Goal: Transaction & Acquisition: Subscribe to service/newsletter

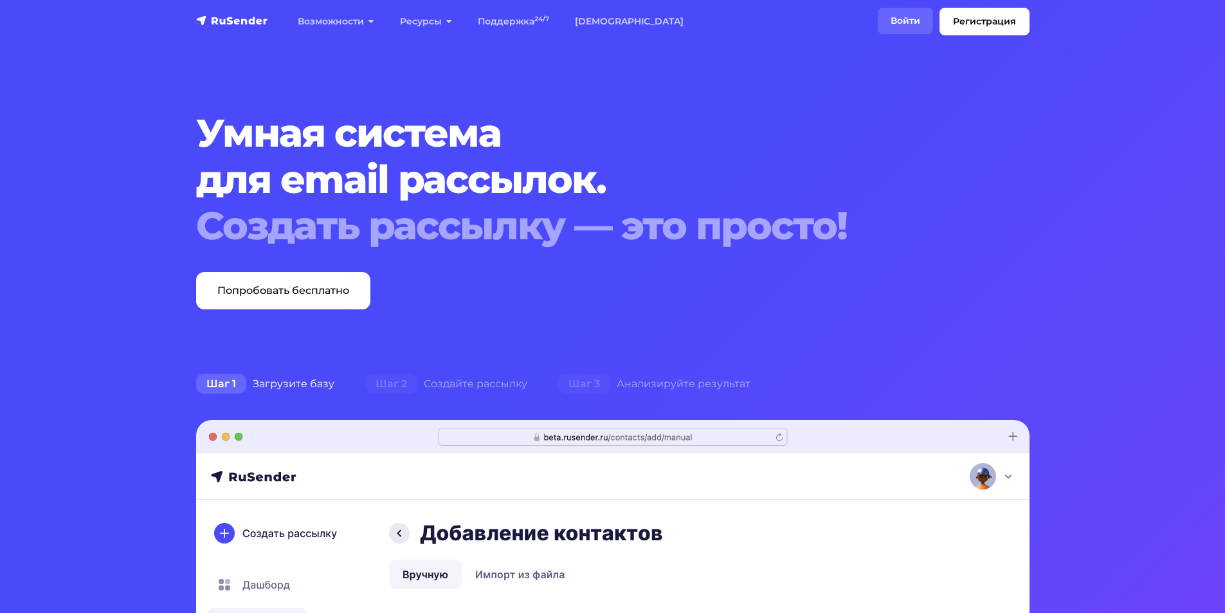
click at [912, 19] on link "Войти" at bounding box center [904, 21] width 55 height 26
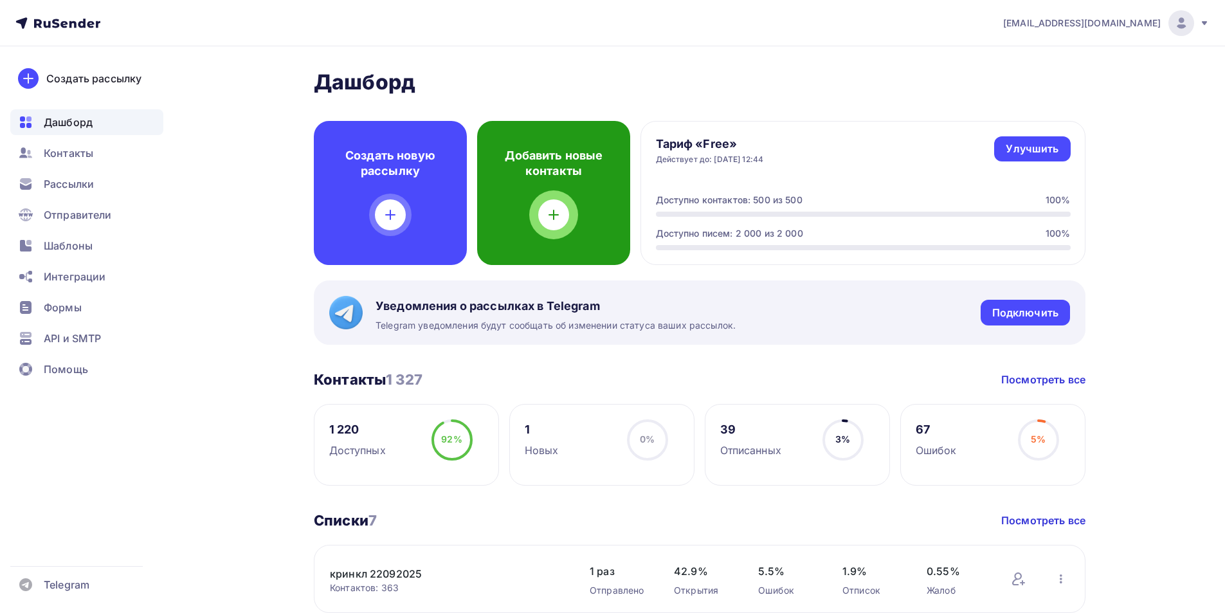
click at [553, 208] on icon at bounding box center [553, 214] width 15 height 15
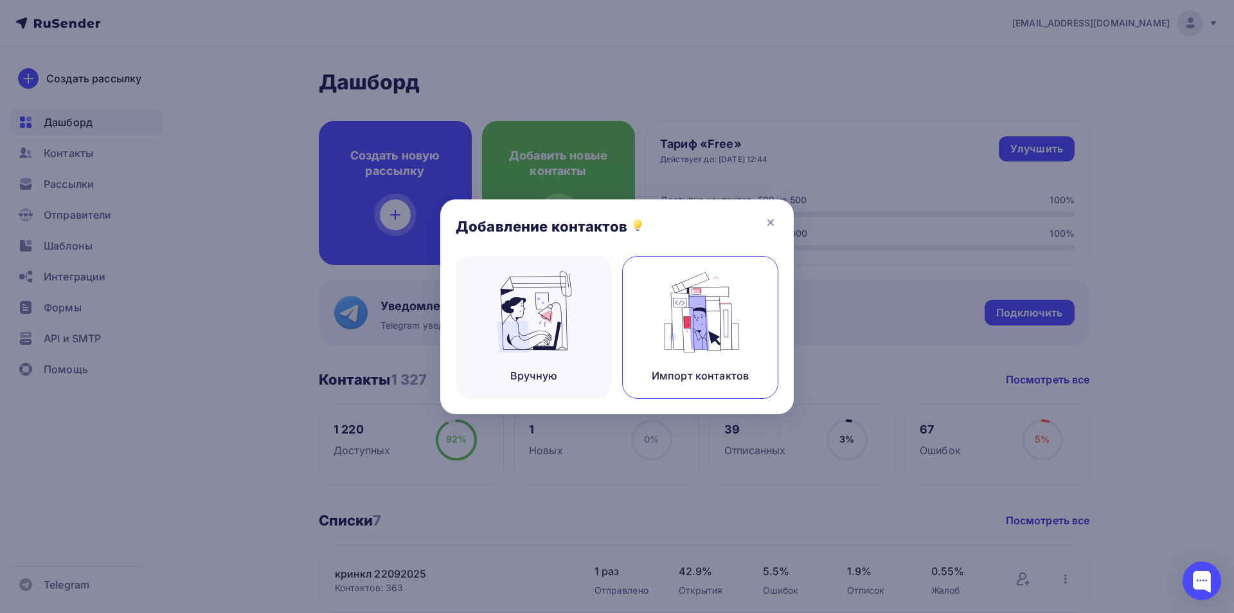
click at [672, 314] on img at bounding box center [701, 311] width 86 height 81
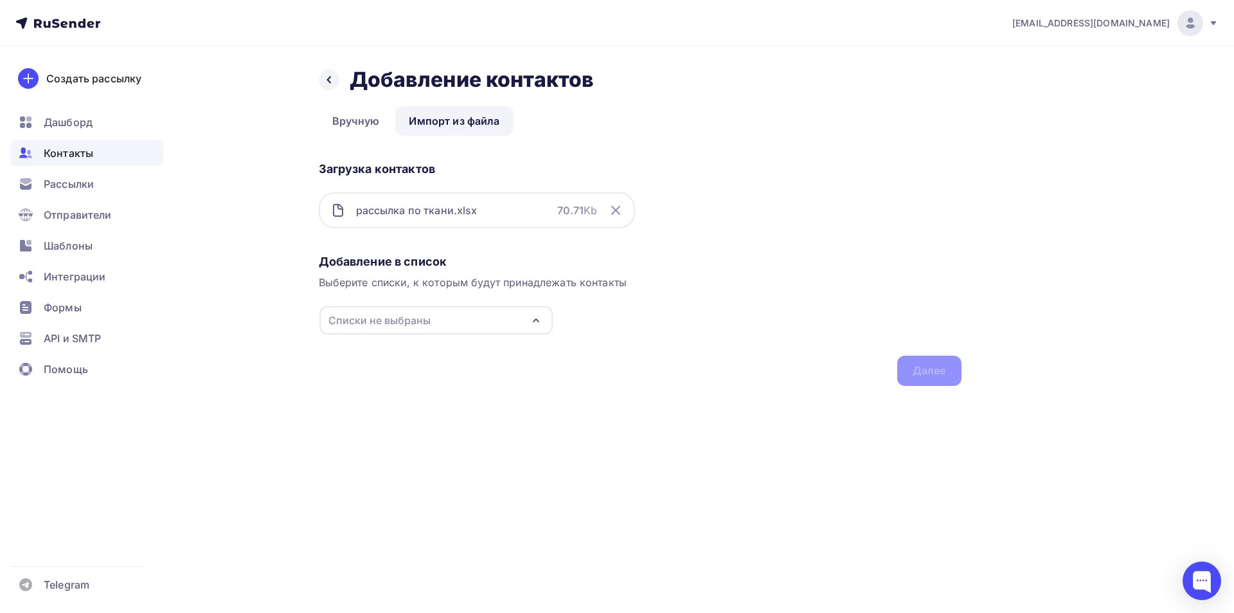
click at [454, 324] on div "Списки не выбраны" at bounding box center [435, 320] width 233 height 28
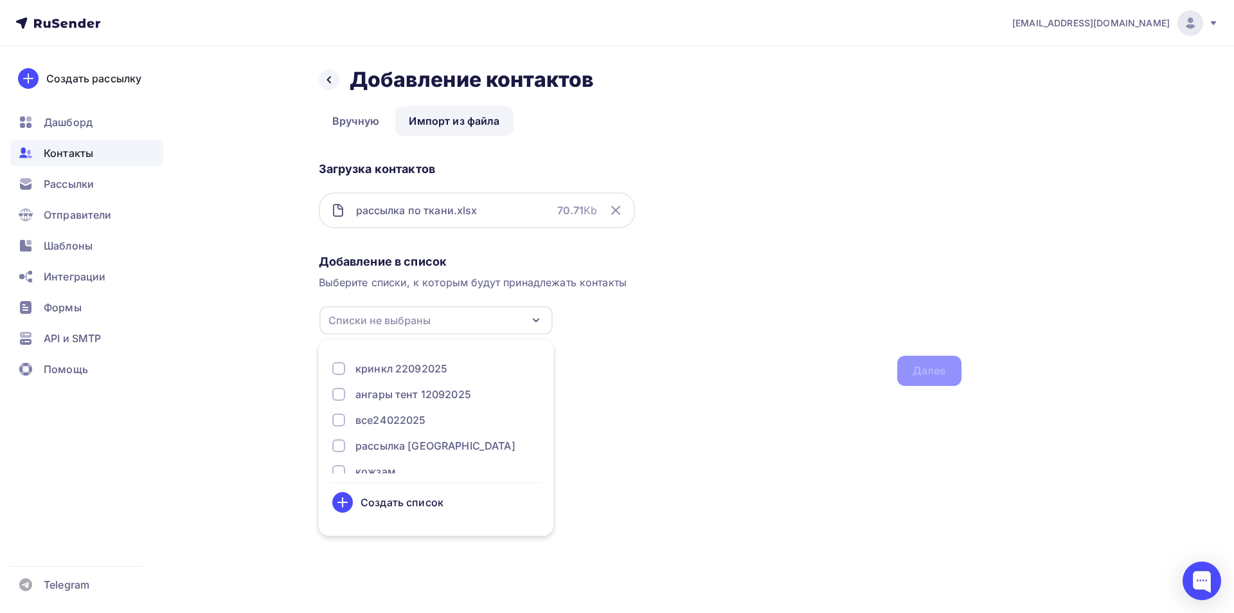
click at [399, 508] on div "Создать список" at bounding box center [402, 501] width 83 height 15
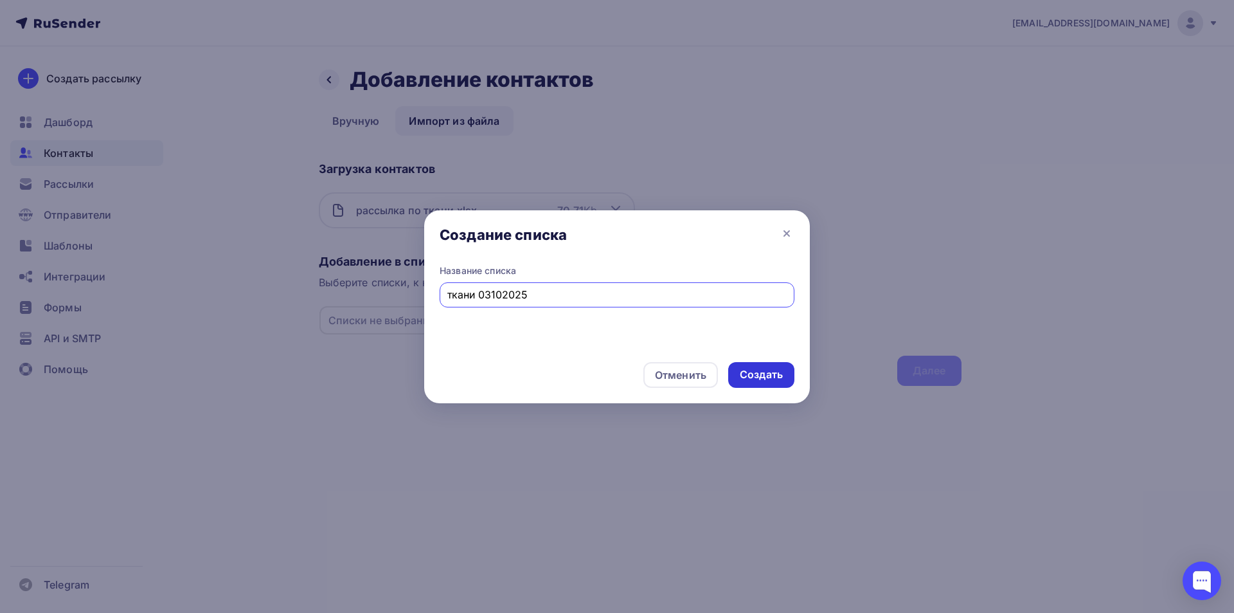
type input "ткани 03102025"
click at [764, 367] on div "Создать" at bounding box center [761, 374] width 43 height 15
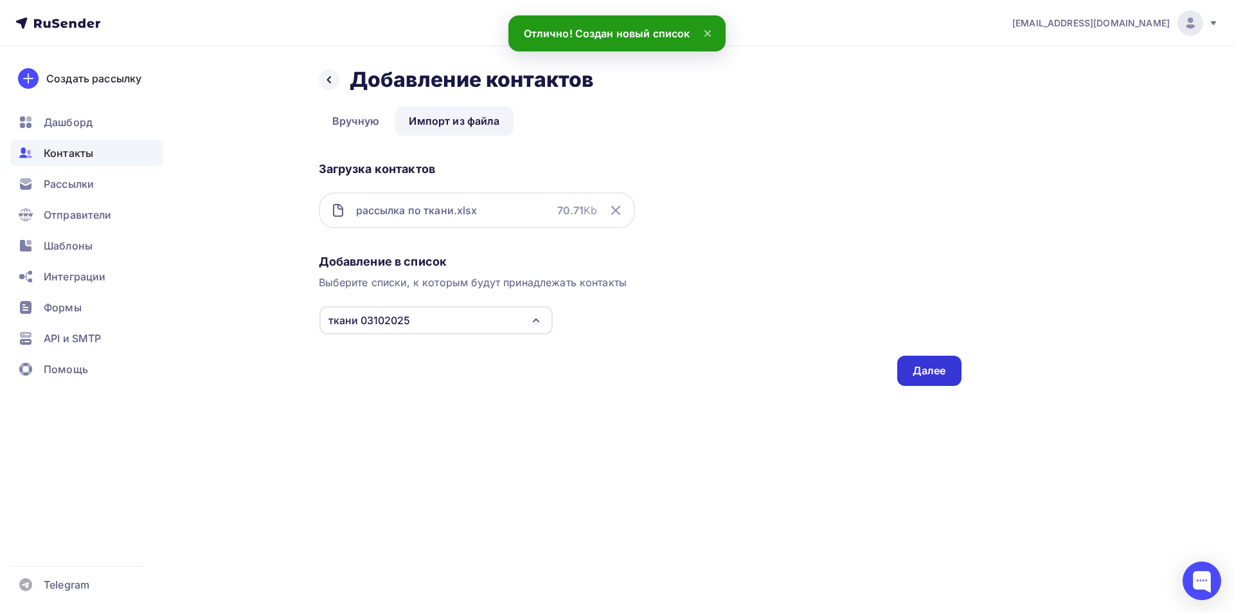
click at [931, 377] on div "Далее" at bounding box center [929, 370] width 33 height 15
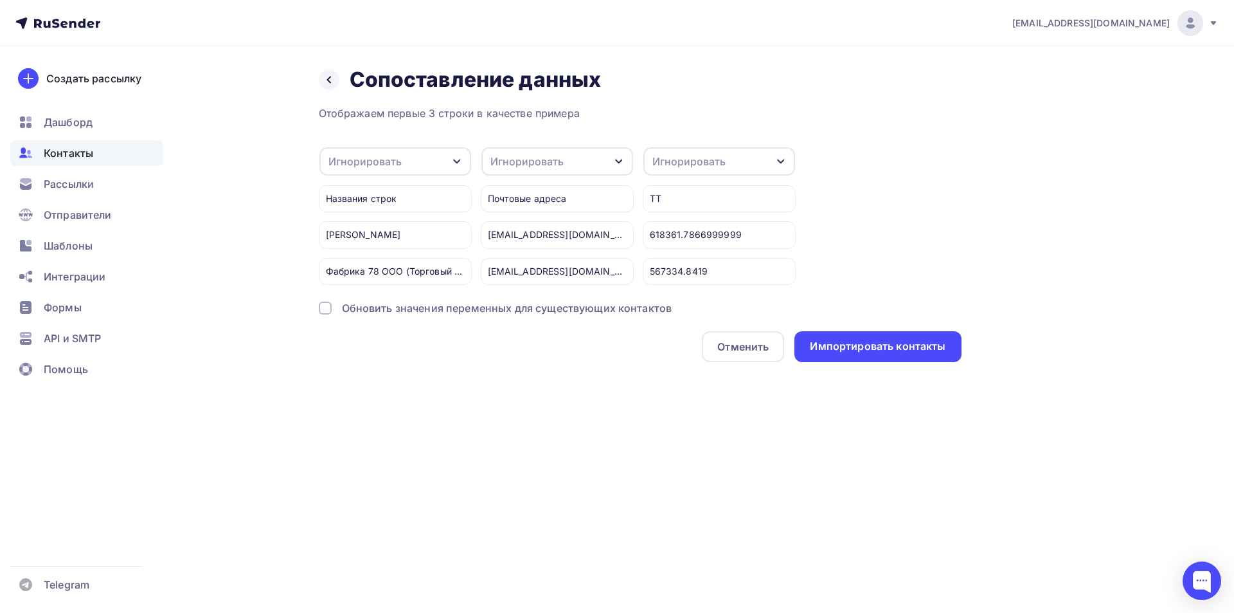
click at [588, 162] on div "Игнорировать" at bounding box center [557, 161] width 152 height 28
click at [542, 199] on div "Email" at bounding box center [533, 202] width 75 height 15
click at [422, 162] on div "Игнорировать" at bounding box center [395, 161] width 152 height 28
click at [390, 228] on div "Имя" at bounding box center [374, 228] width 75 height 15
click at [847, 348] on div "Импортировать контакты" at bounding box center [878, 346] width 136 height 15
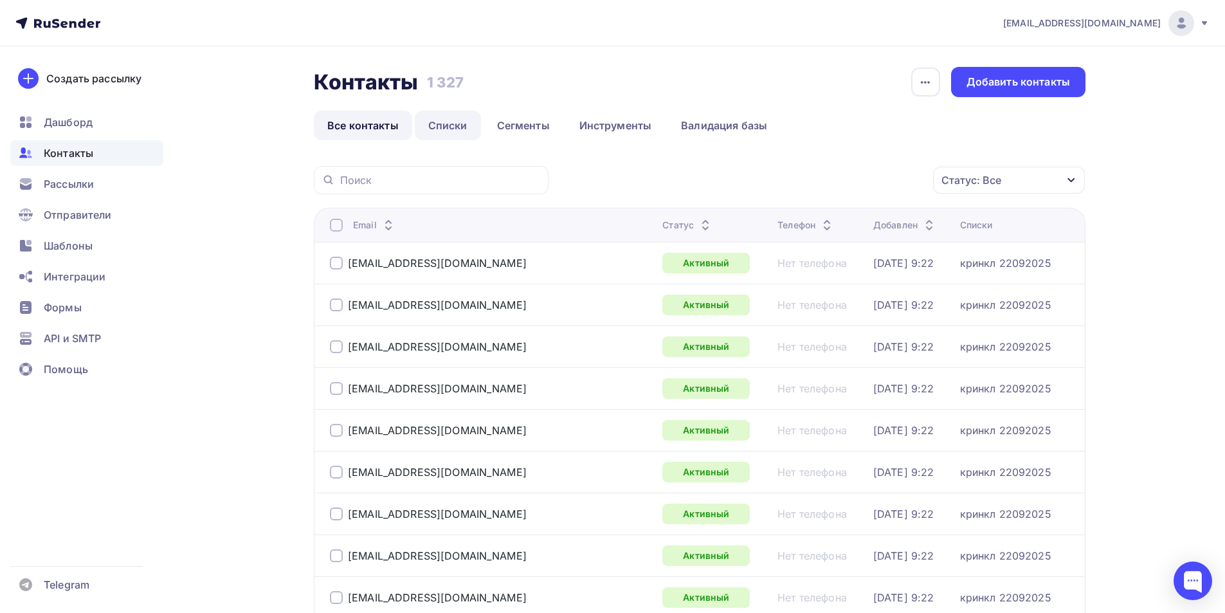
click at [464, 121] on link "Списки" at bounding box center [448, 126] width 66 height 30
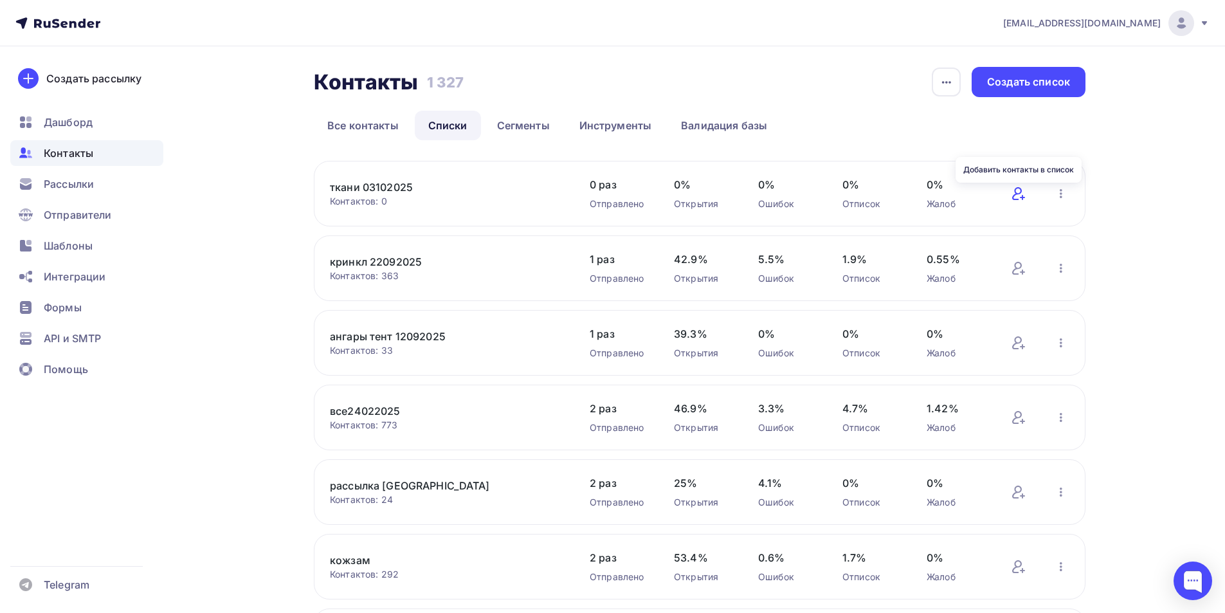
click at [1019, 193] on icon at bounding box center [1017, 193] width 10 height 13
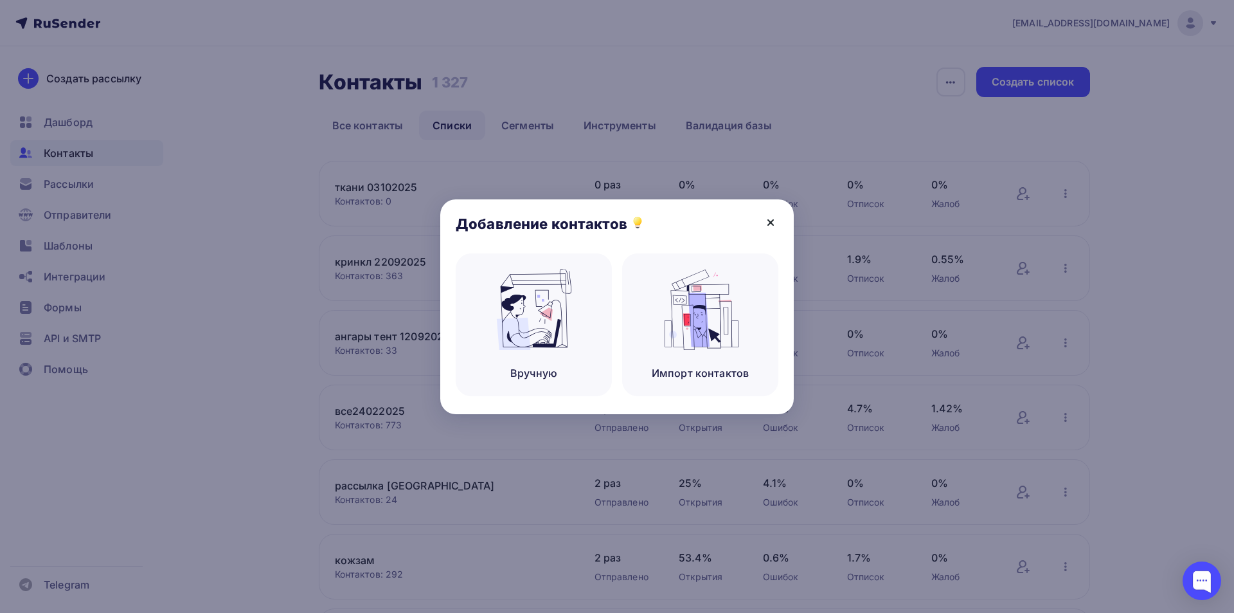
click at [771, 222] on icon at bounding box center [770, 222] width 5 height 5
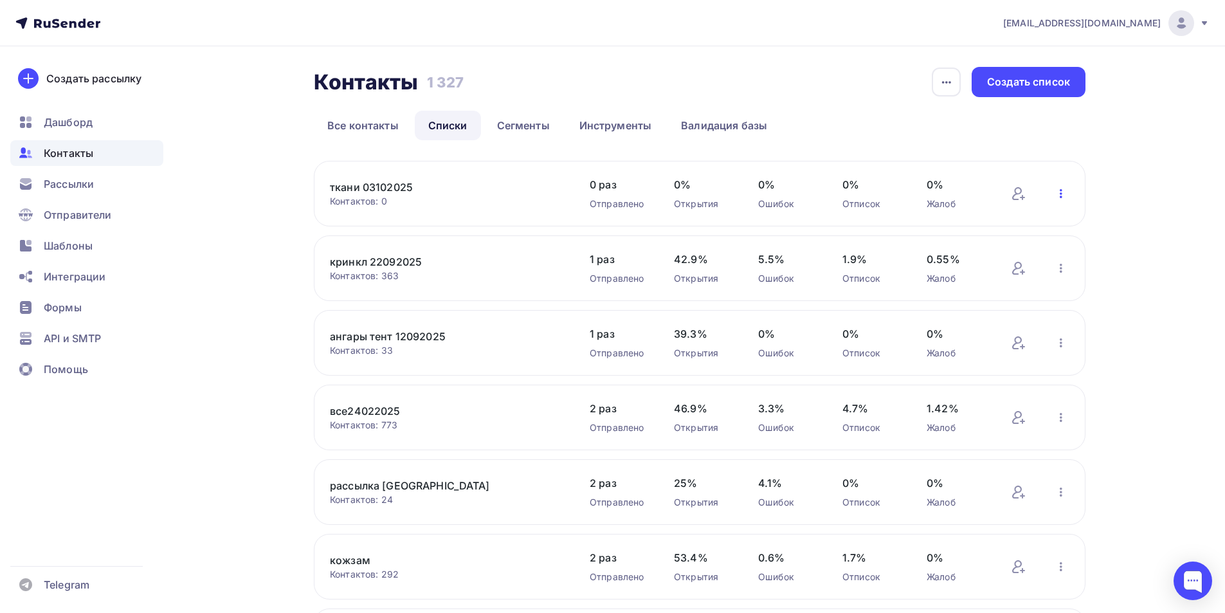
click at [1060, 190] on icon "button" at bounding box center [1060, 193] width 3 height 9
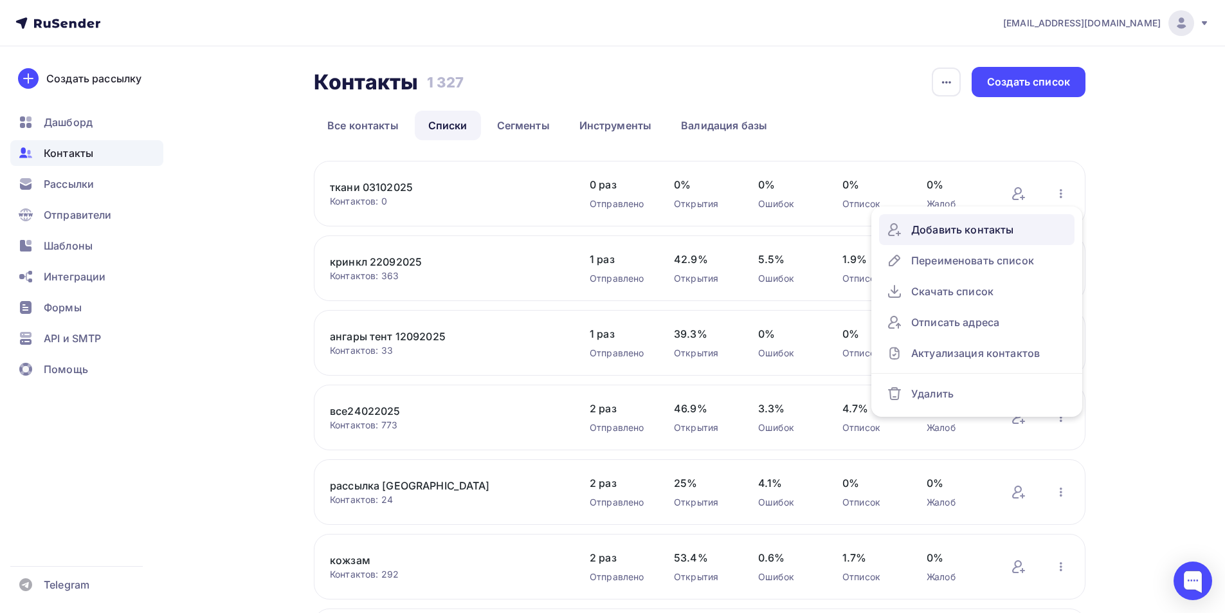
click at [1011, 226] on div "Добавить контакты" at bounding box center [976, 229] width 180 height 21
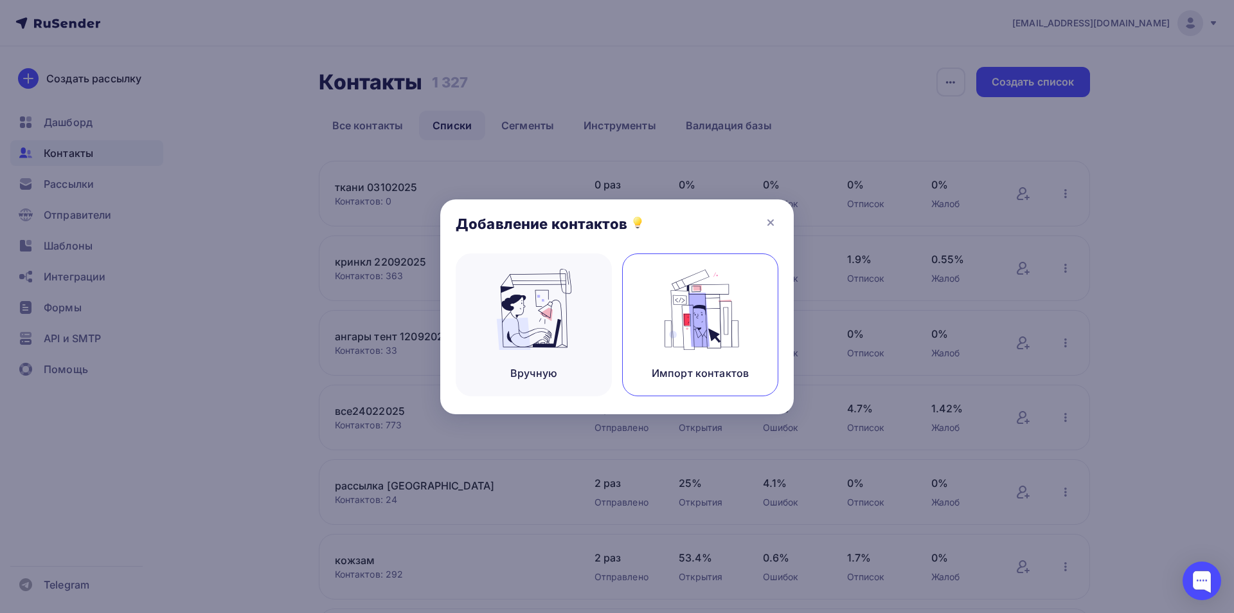
click at [750, 283] on div "Импорт контактов" at bounding box center [700, 324] width 156 height 143
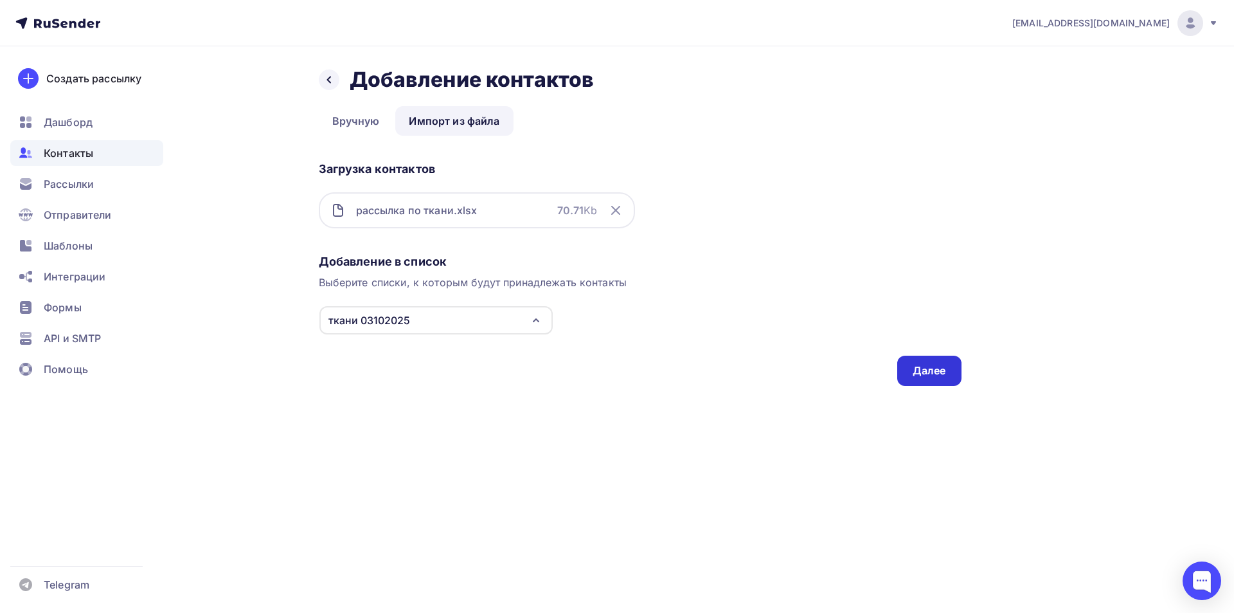
click at [916, 375] on div "Далее" at bounding box center [929, 370] width 33 height 15
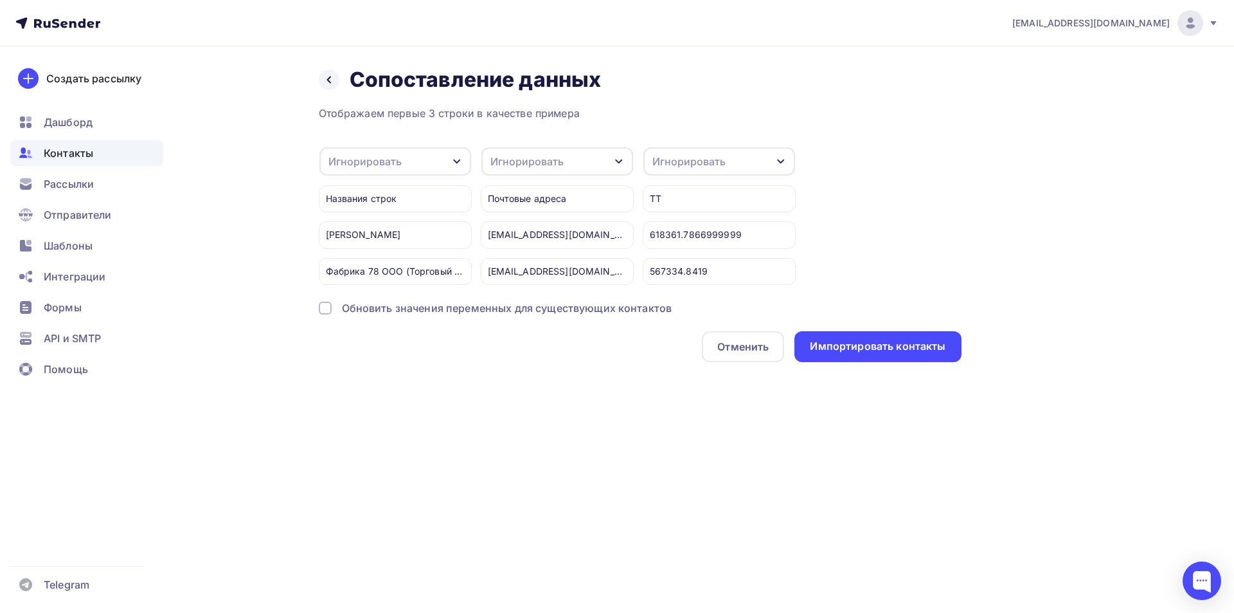
click at [515, 163] on div "Игнорировать" at bounding box center [526, 161] width 73 height 15
click at [503, 204] on div "Email" at bounding box center [533, 202] width 75 height 15
click at [383, 156] on div "Игнорировать" at bounding box center [364, 161] width 73 height 15
click at [361, 232] on div "Имя" at bounding box center [374, 228] width 75 height 15
click at [861, 343] on div "Импортировать контакты" at bounding box center [878, 346] width 136 height 15
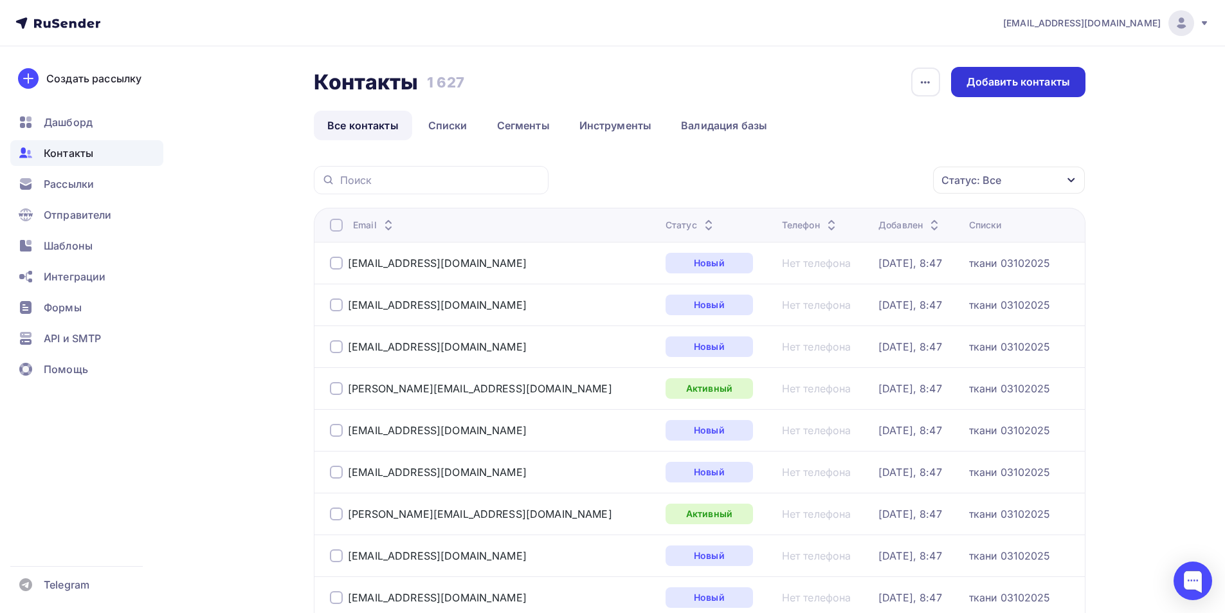
click at [996, 82] on div "Добавить контакты" at bounding box center [1017, 82] width 103 height 15
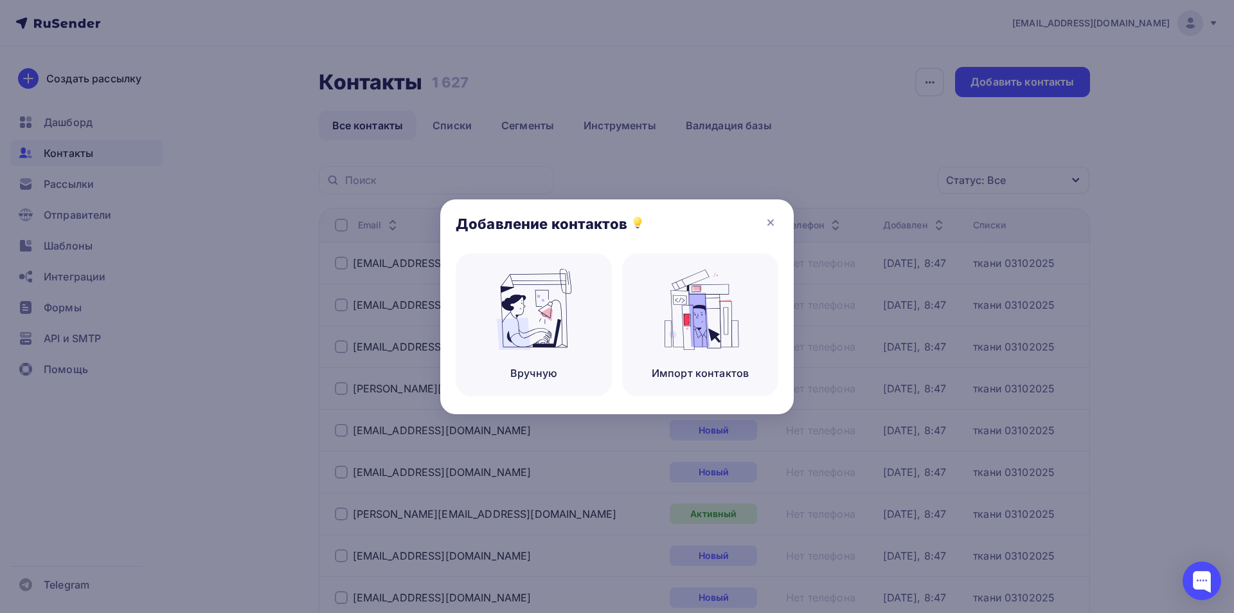
click at [779, 220] on div "Добавление контактов" at bounding box center [617, 226] width 354 height 54
click at [774, 222] on icon at bounding box center [770, 222] width 15 height 15
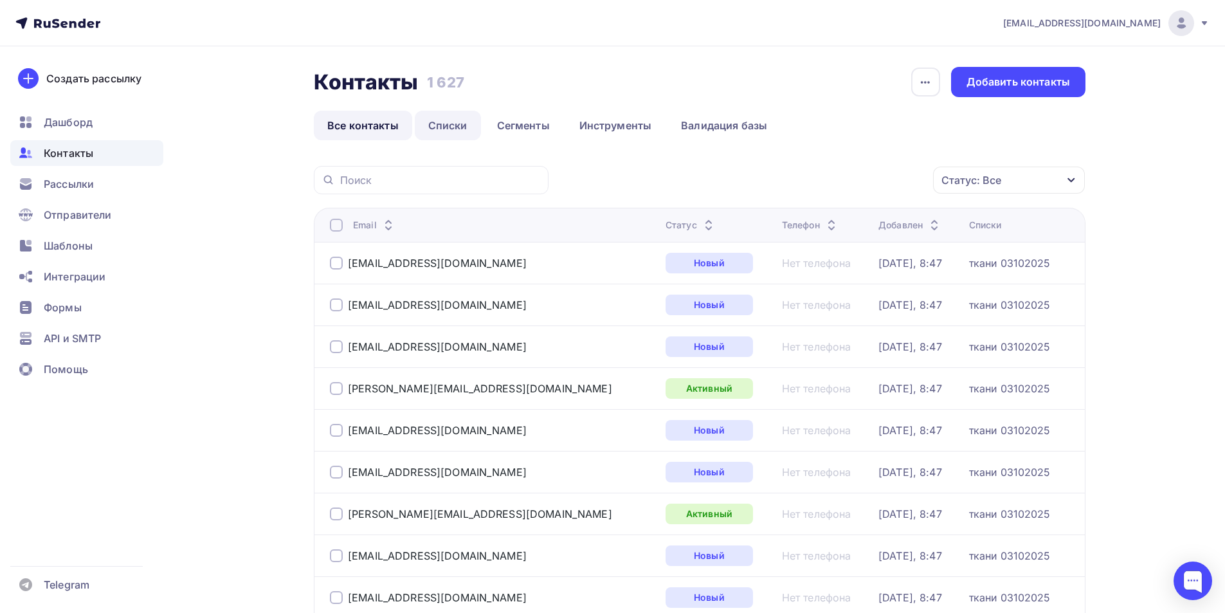
click at [451, 127] on link "Списки" at bounding box center [448, 126] width 66 height 30
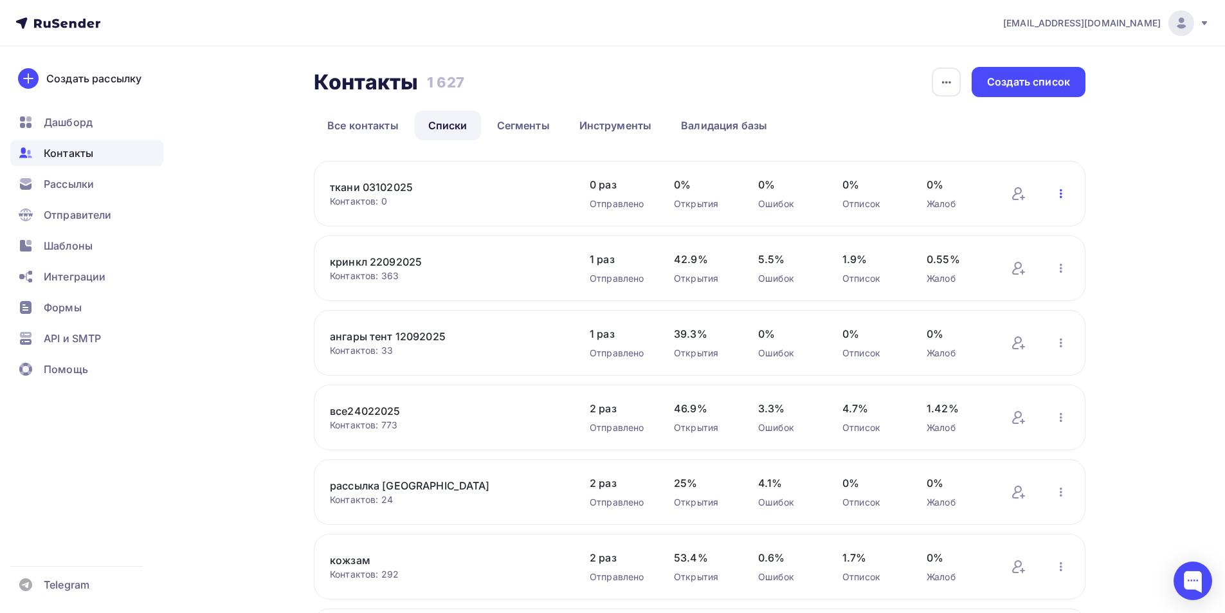
click at [1062, 192] on icon "button" at bounding box center [1060, 193] width 15 height 15
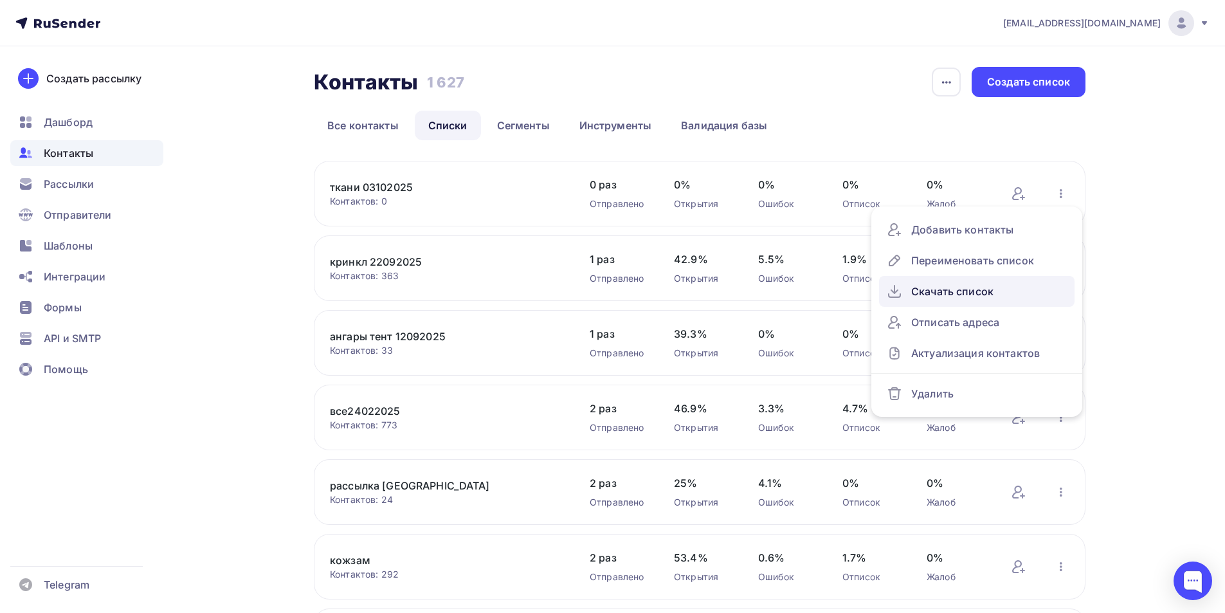
click at [933, 291] on div "Скачать список" at bounding box center [976, 291] width 180 height 21
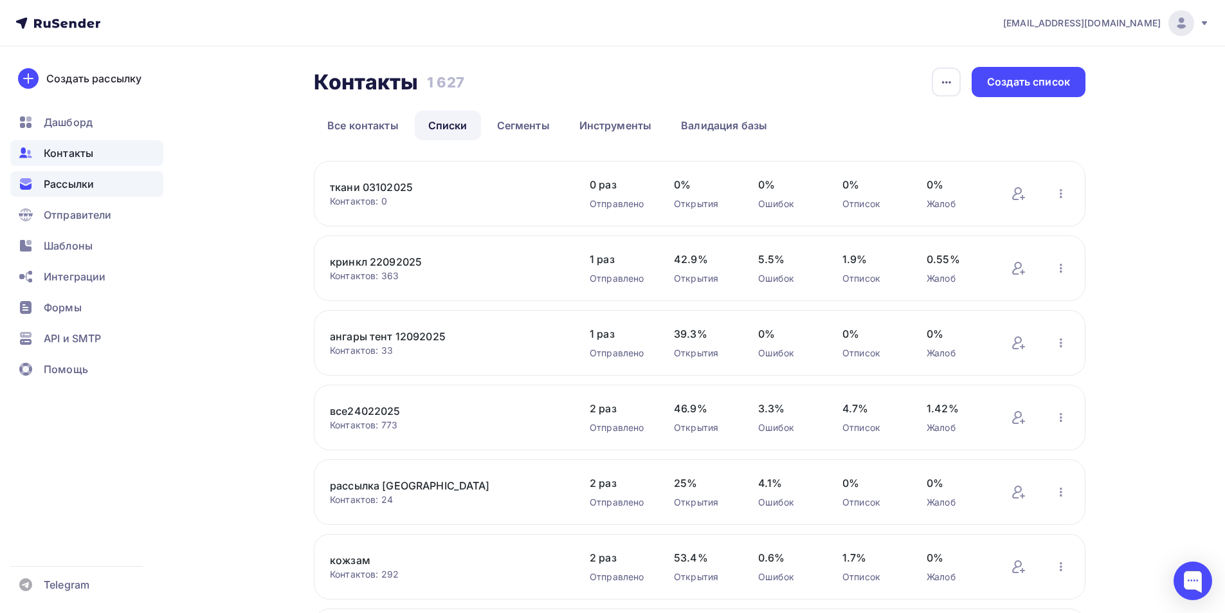
click at [57, 184] on span "Рассылки" at bounding box center [69, 183] width 50 height 15
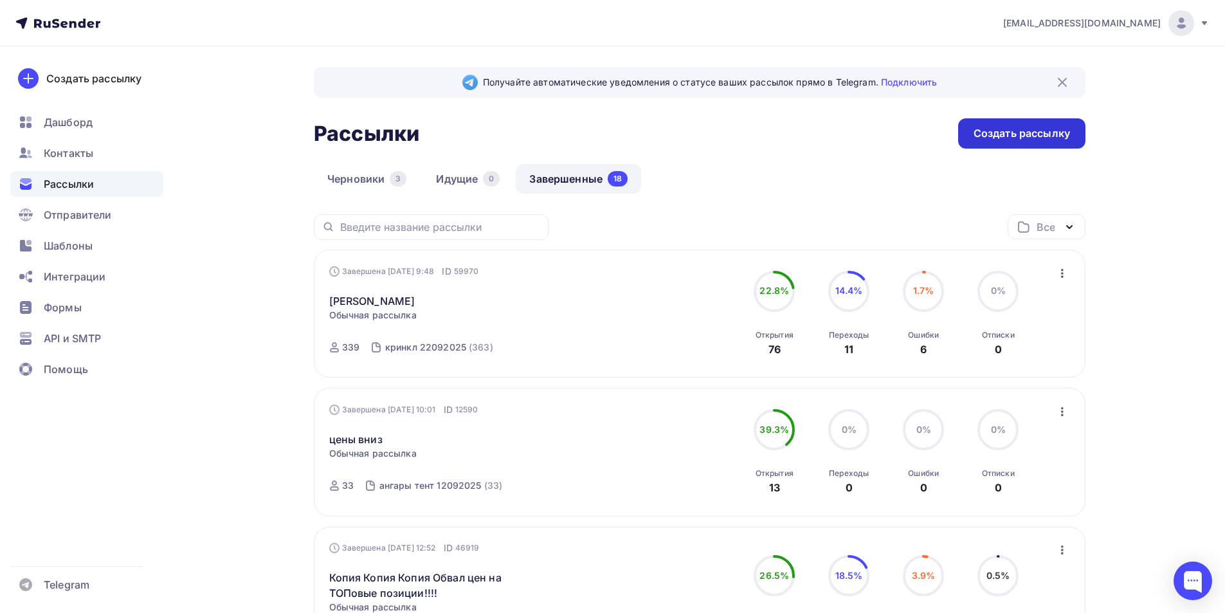
click at [986, 127] on div "Создать рассылку" at bounding box center [1021, 133] width 96 height 15
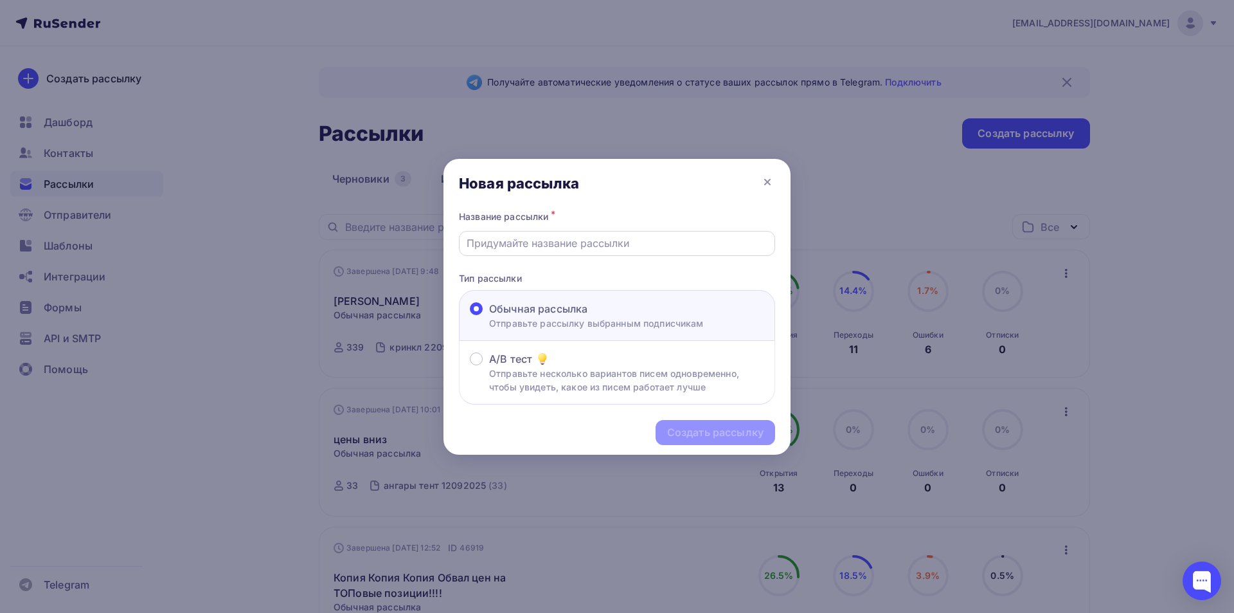
click at [526, 248] on input "text" at bounding box center [617, 242] width 301 height 15
type input "60ПВХ черный -70 рублей , цветной - 73 рубля"
click at [676, 426] on div "Создать рассылку" at bounding box center [715, 432] width 96 height 15
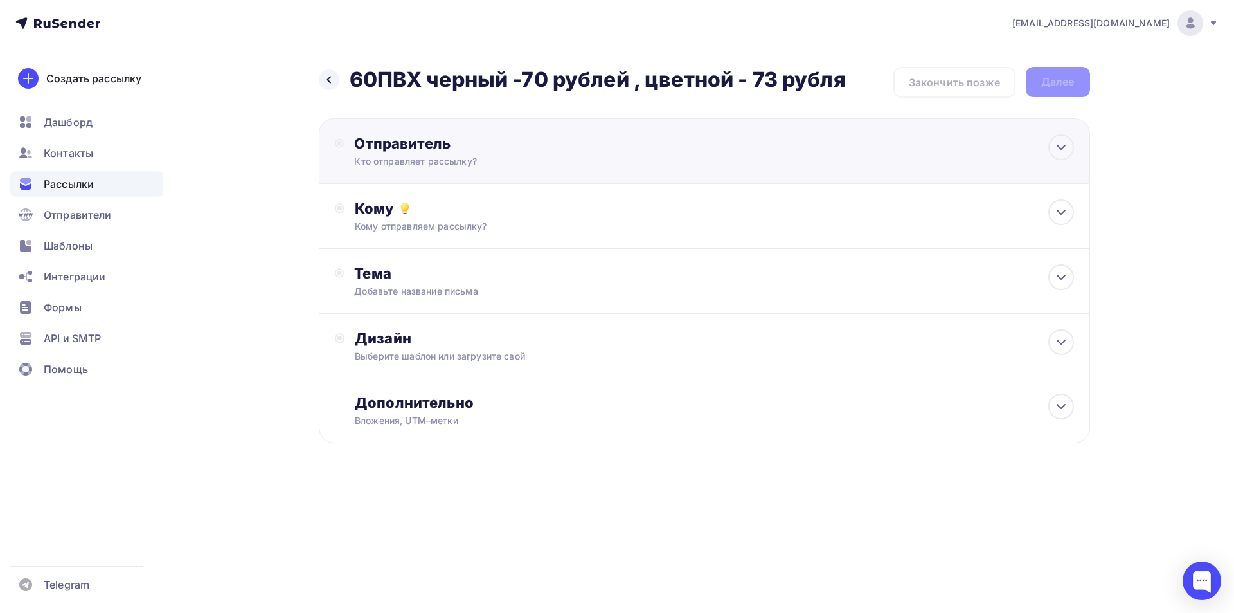
click at [380, 138] on div "Отправитель" at bounding box center [493, 143] width 278 height 18
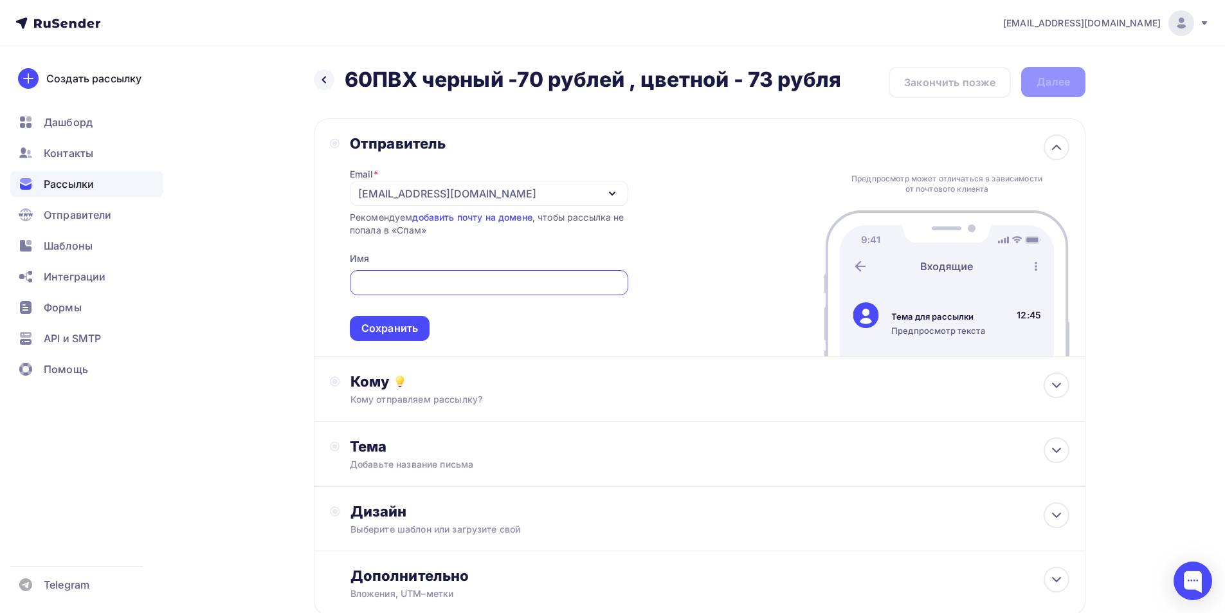
click at [383, 275] on input "text" at bounding box center [489, 282] width 264 height 15
click at [391, 276] on input "Топ -трейдинг" at bounding box center [489, 282] width 264 height 15
type input "Топ -Трейдинг"
click at [386, 318] on div "Сохранить" at bounding box center [390, 328] width 80 height 25
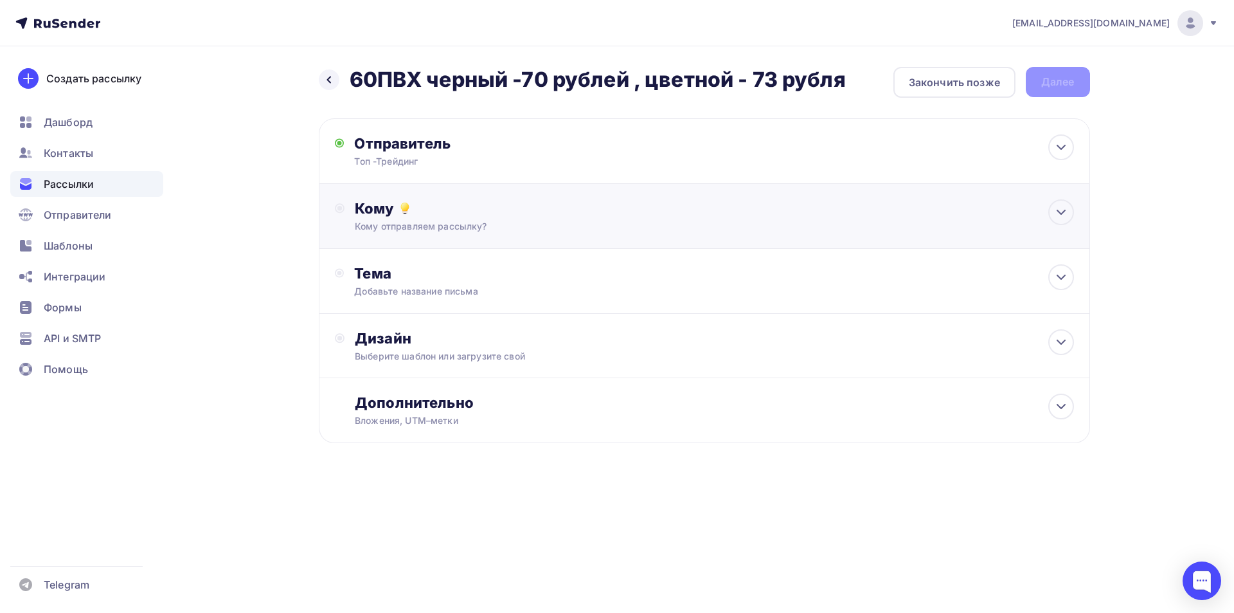
click at [382, 229] on div "Кому отправляем рассылку?" at bounding box center [678, 226] width 647 height 13
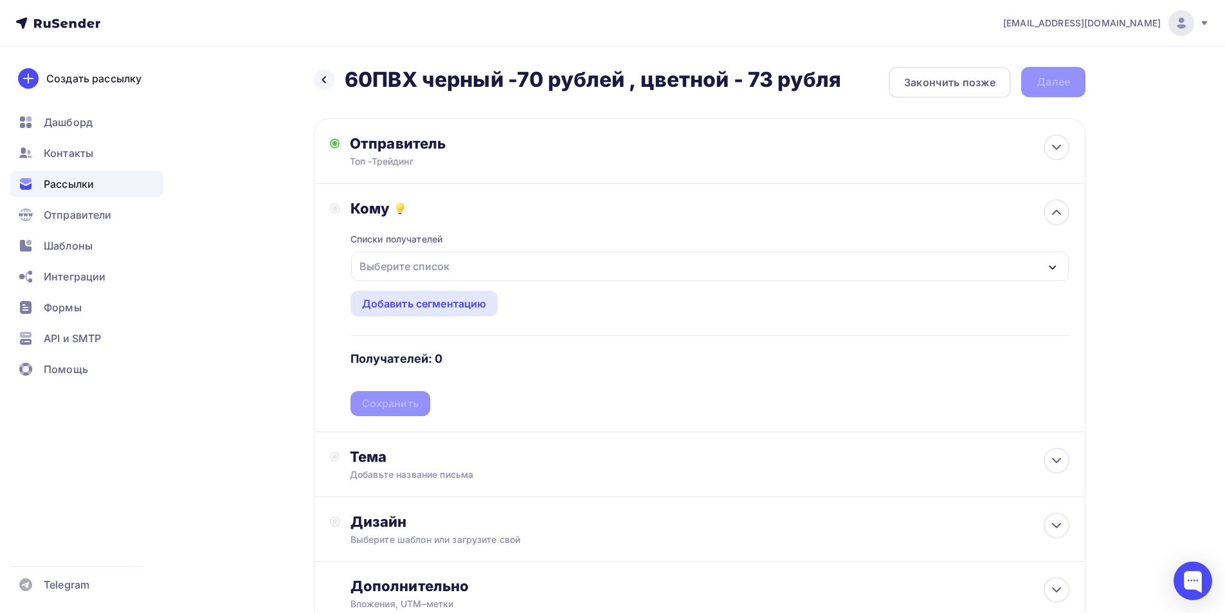
click at [386, 260] on div "Выберите список" at bounding box center [404, 266] width 100 height 23
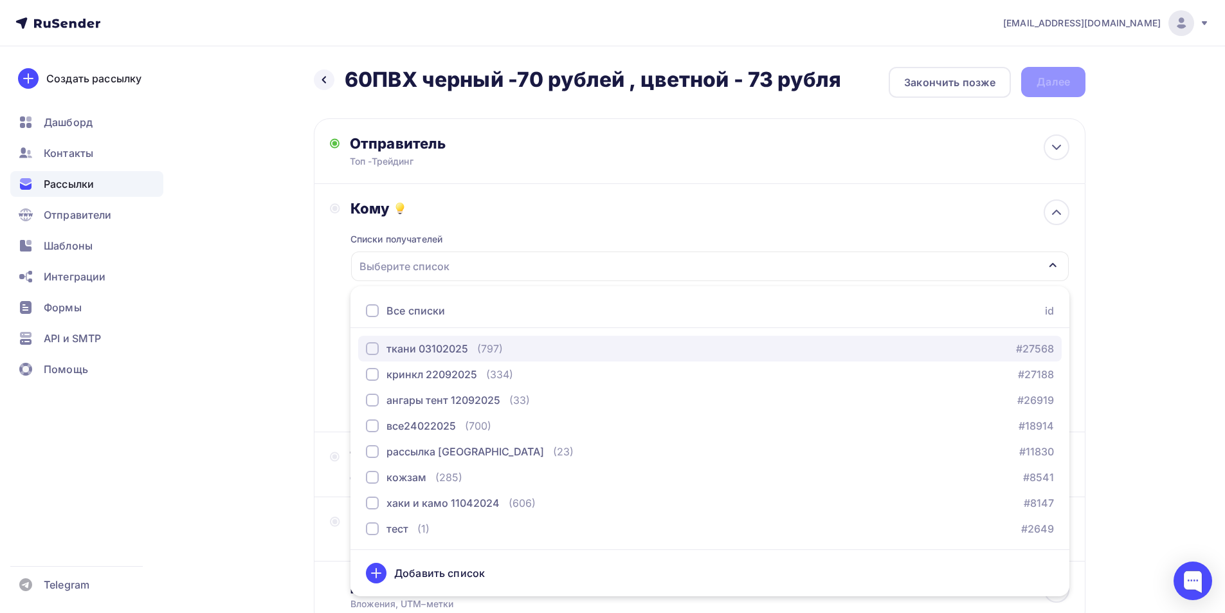
click at [395, 347] on div "ткани 03102025" at bounding box center [427, 348] width 82 height 15
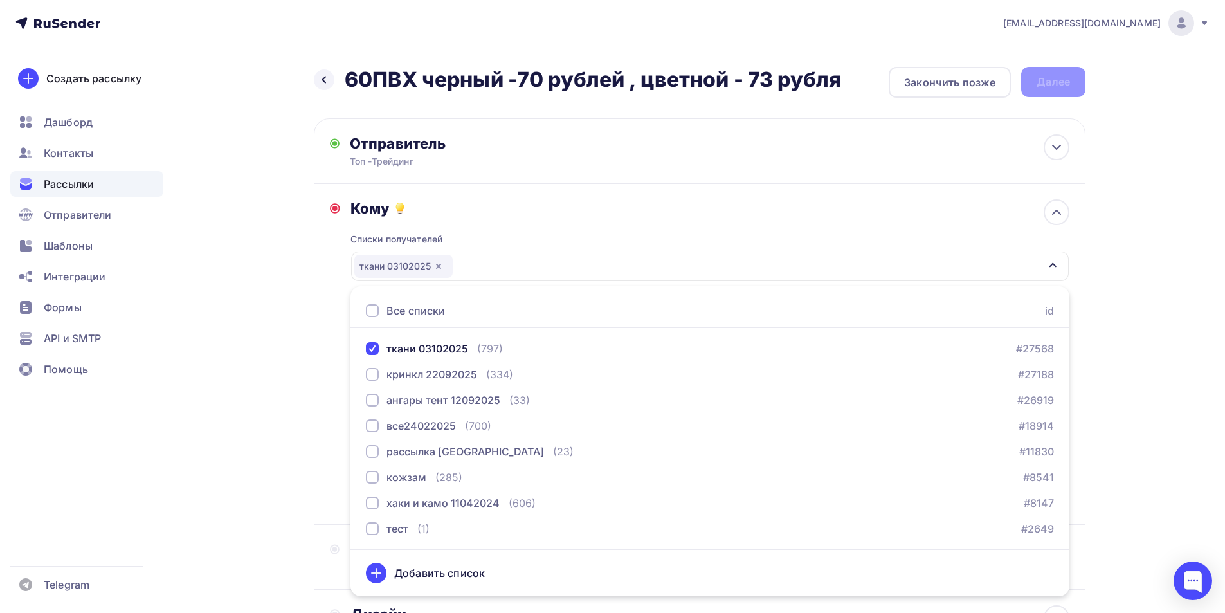
click at [1122, 366] on div "Назад 60ПВХ черный -70 рублей , цветной - 73 рубля 60ПВХ черный -70 рублей , цв…" at bounding box center [612, 423] width 1054 height 755
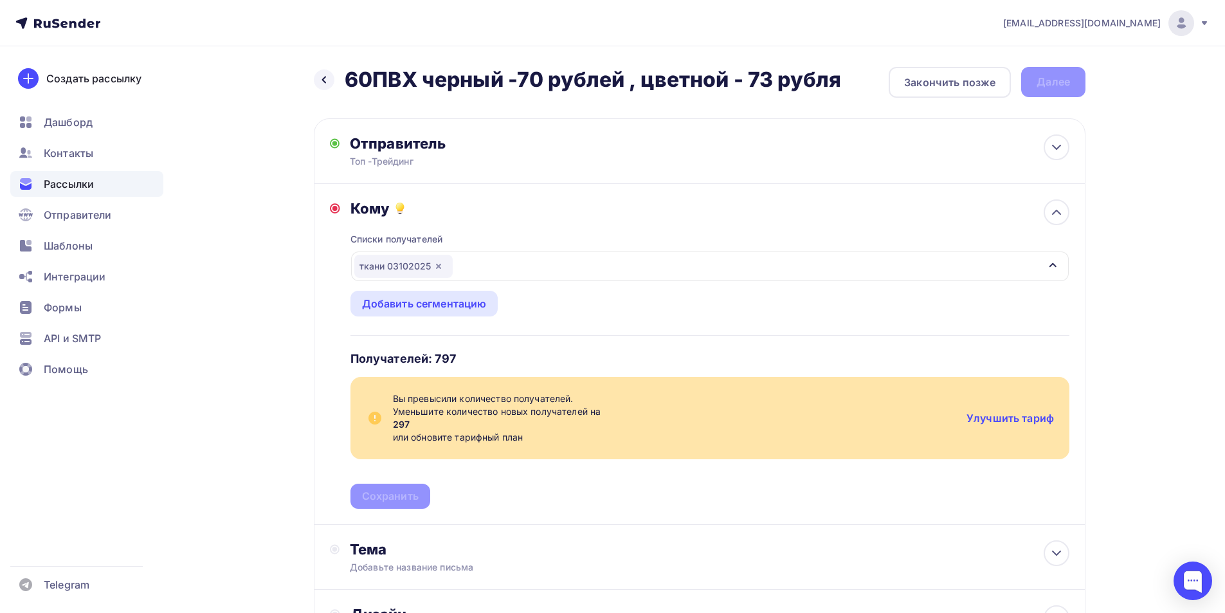
click at [436, 265] on icon "button" at bounding box center [438, 266] width 10 height 10
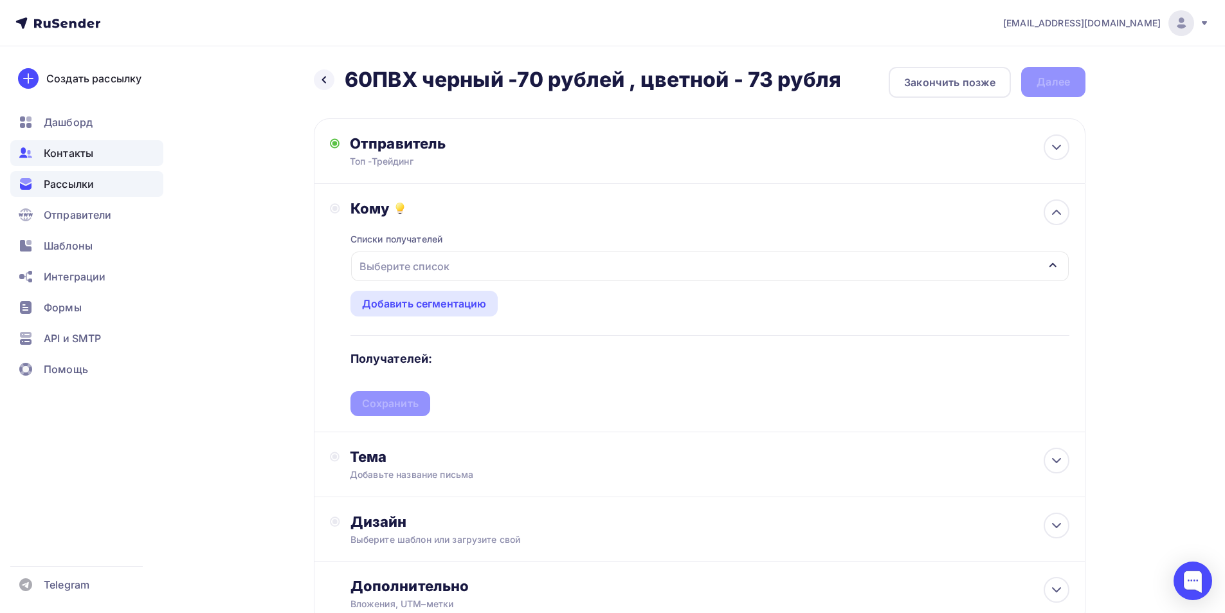
click at [65, 159] on span "Контакты" at bounding box center [68, 152] width 49 height 15
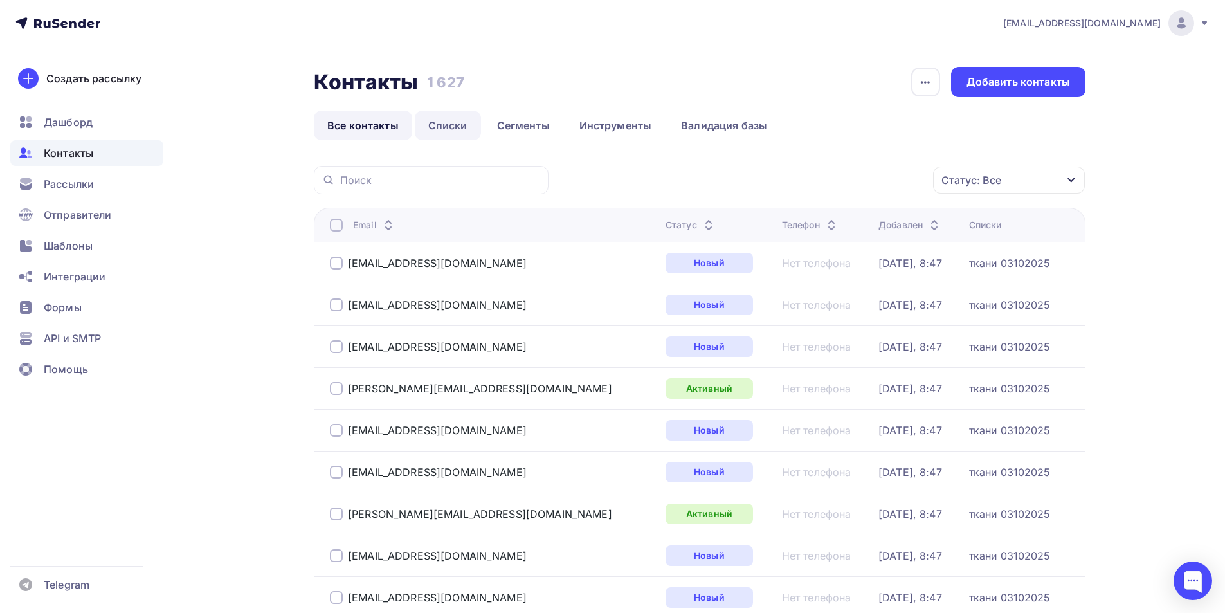
click at [433, 128] on link "Списки" at bounding box center [448, 126] width 66 height 30
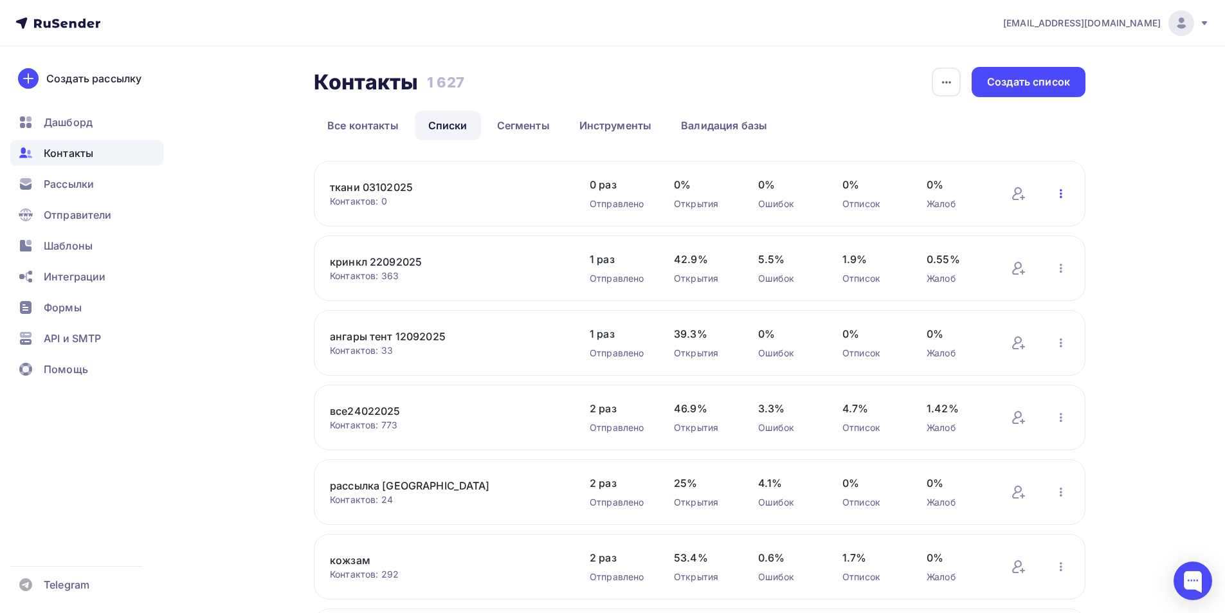
click at [1058, 195] on icon "button" at bounding box center [1060, 193] width 15 height 15
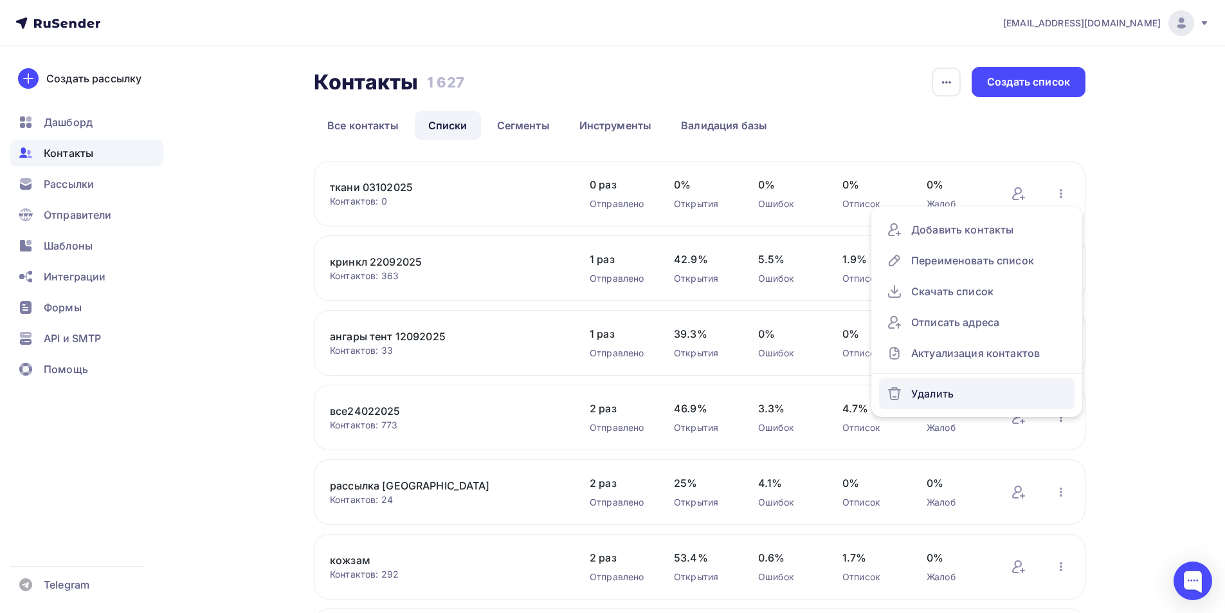
click at [918, 391] on div "Удалить" at bounding box center [976, 393] width 180 height 21
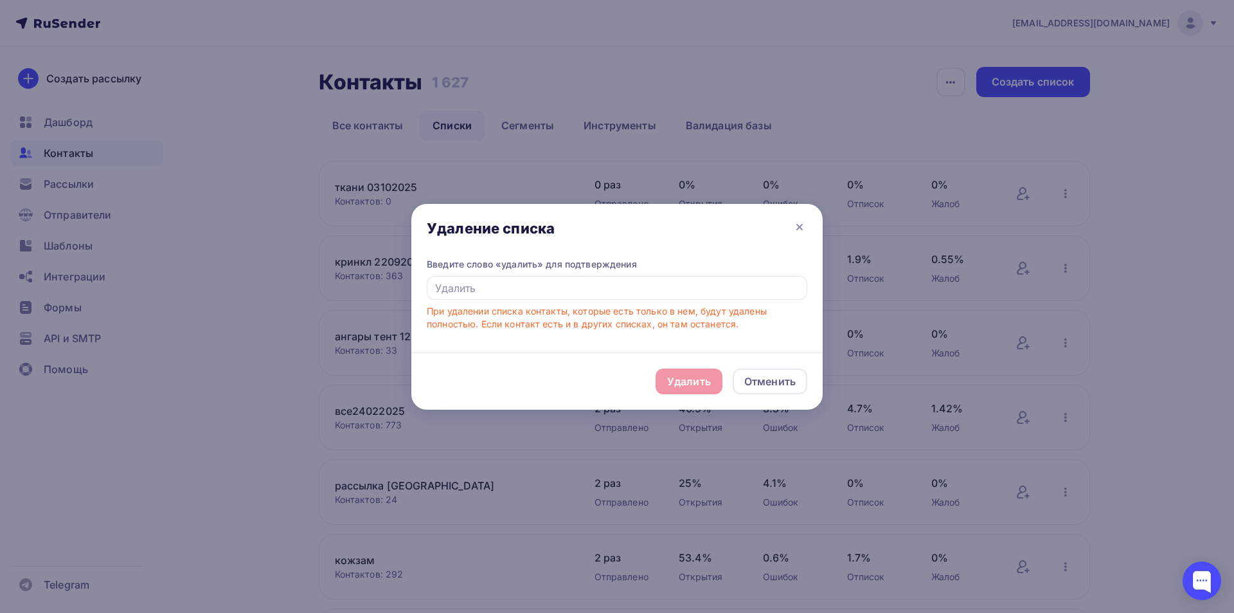
click at [677, 379] on div "Удалить Отменить" at bounding box center [616, 380] width 411 height 57
click at [683, 389] on div "Удалить Отменить" at bounding box center [616, 380] width 411 height 57
click at [501, 292] on input "text" at bounding box center [617, 288] width 381 height 24
type input "удалить"
click at [668, 386] on div "Удалить" at bounding box center [689, 380] width 44 height 15
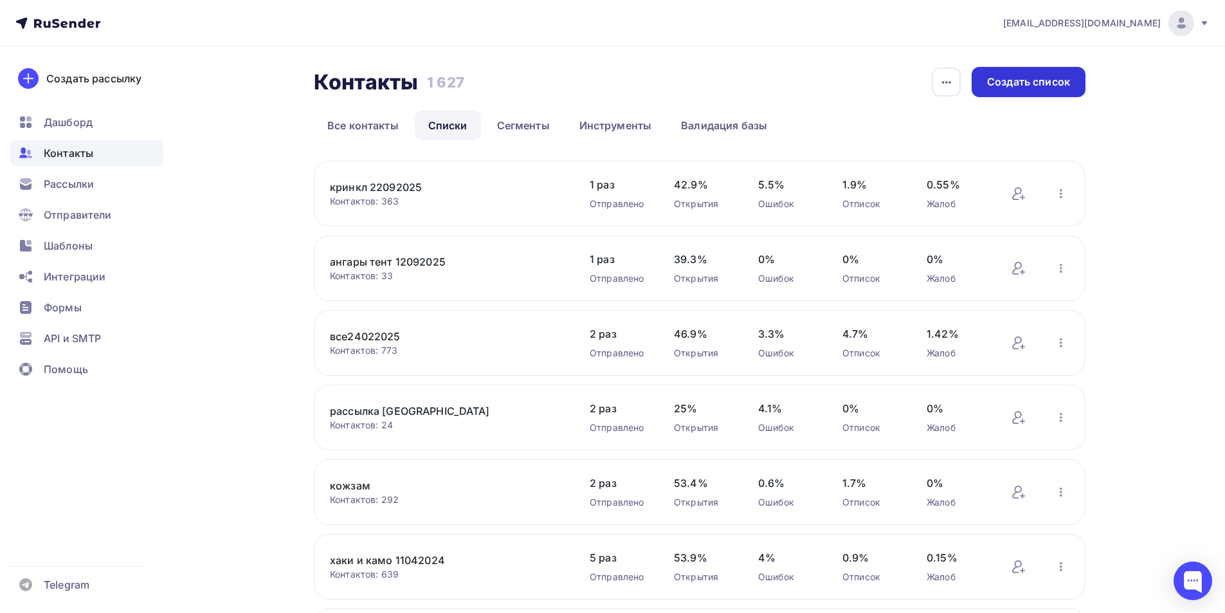
click at [1020, 85] on div "Создать список" at bounding box center [1028, 82] width 83 height 15
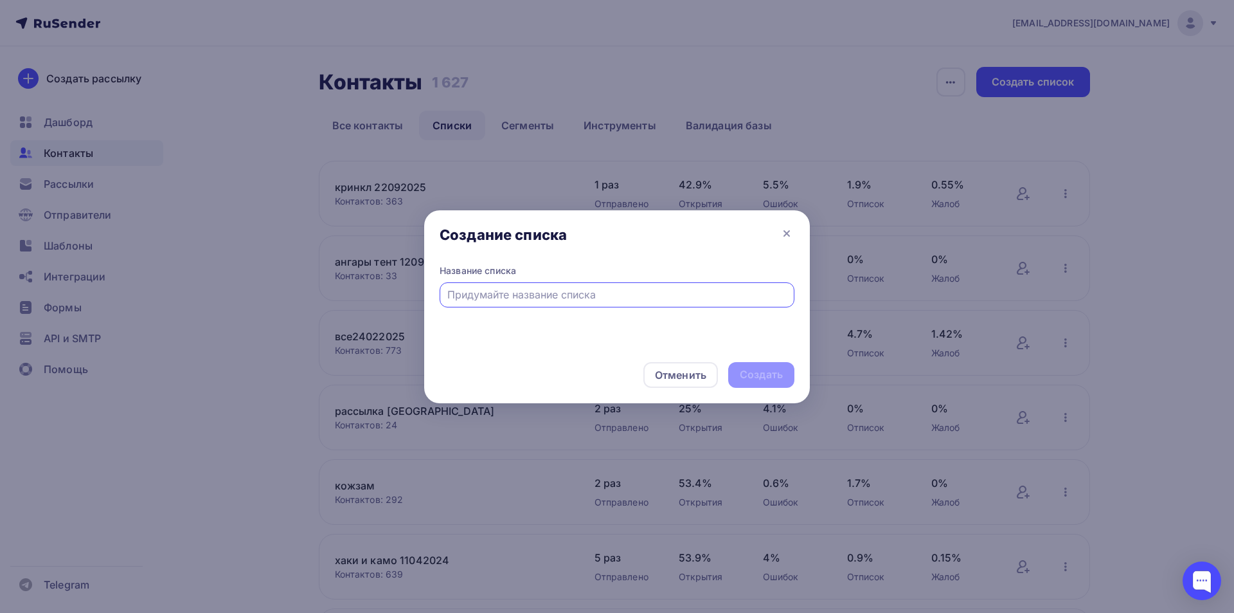
click at [525, 295] on input "text" at bounding box center [617, 294] width 340 height 15
type input "ткани 03102025"
click at [763, 376] on div "Создать" at bounding box center [761, 374] width 43 height 15
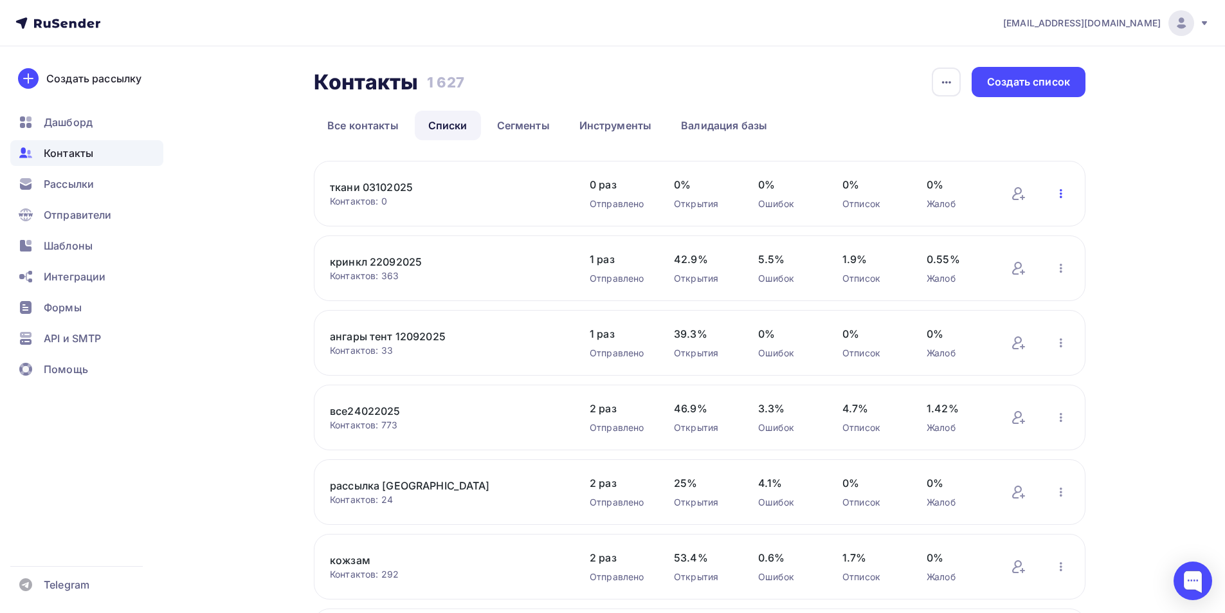
click at [1060, 193] on icon "button" at bounding box center [1060, 193] width 15 height 15
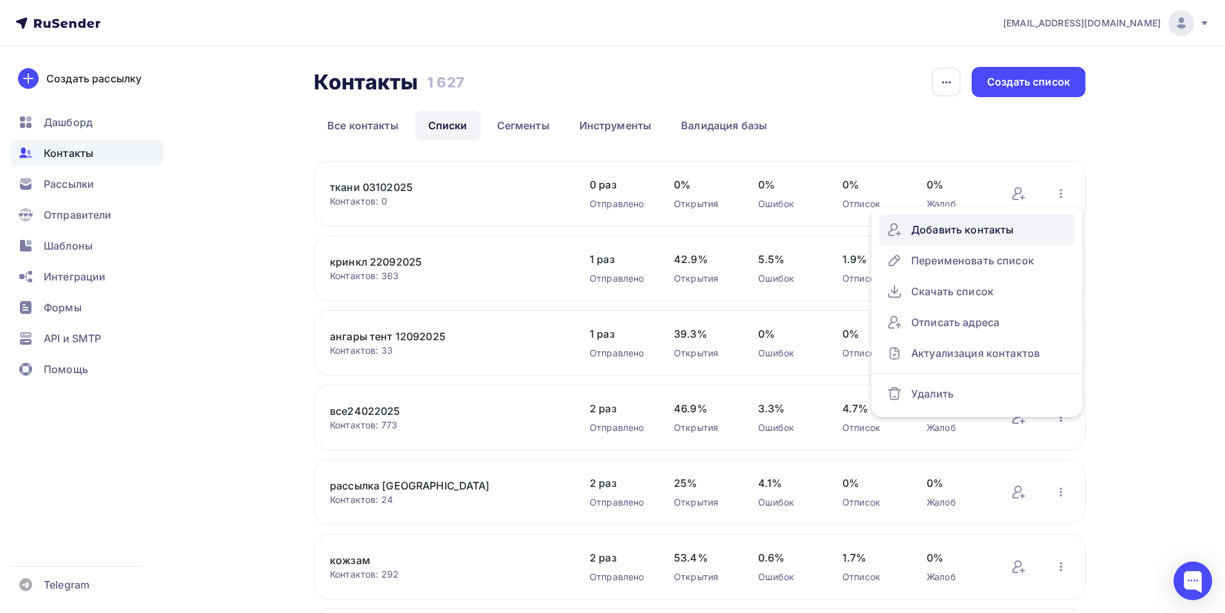
click at [994, 231] on div "Добавить контакты" at bounding box center [976, 229] width 180 height 21
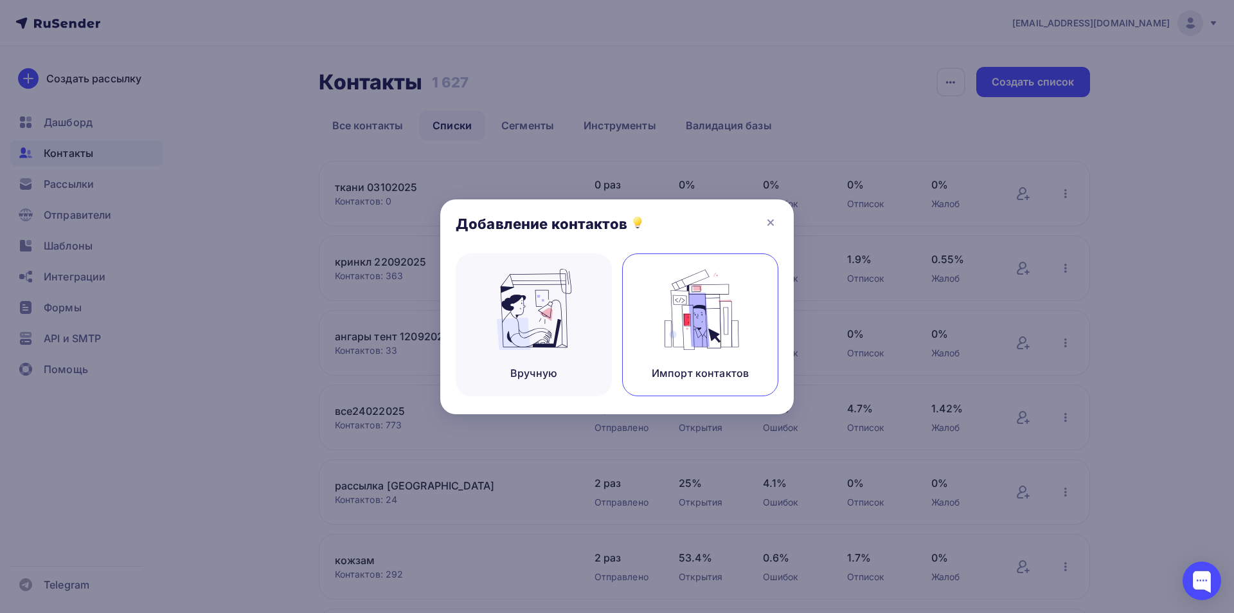
click at [706, 332] on img at bounding box center [701, 309] width 86 height 81
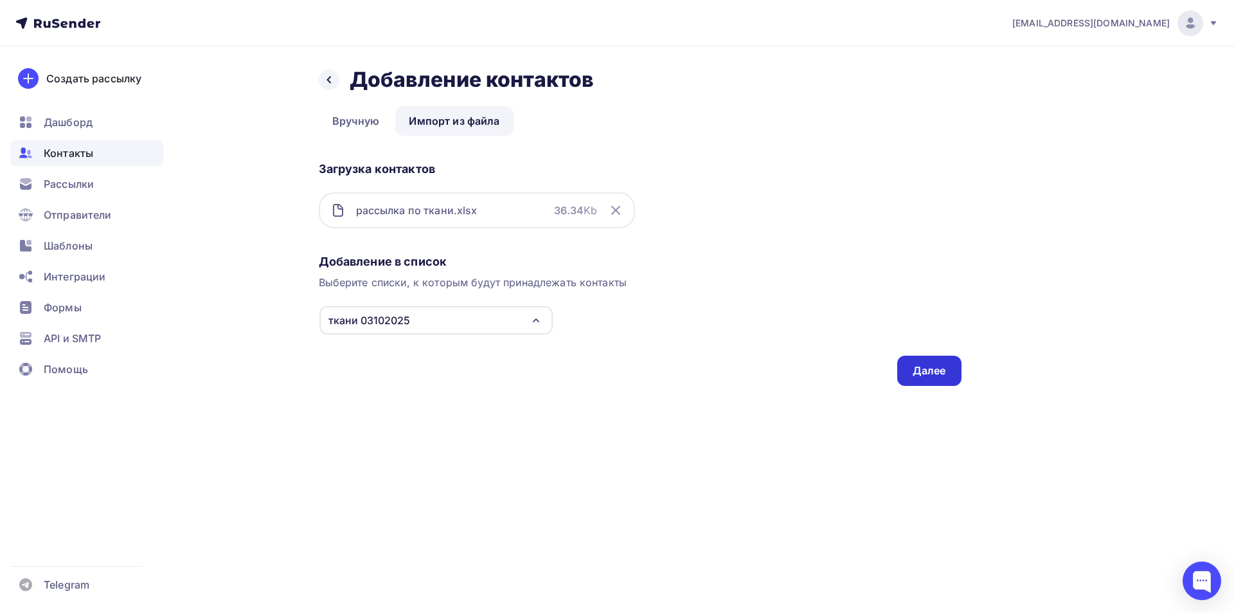
click at [919, 372] on div "Далее" at bounding box center [929, 370] width 33 height 15
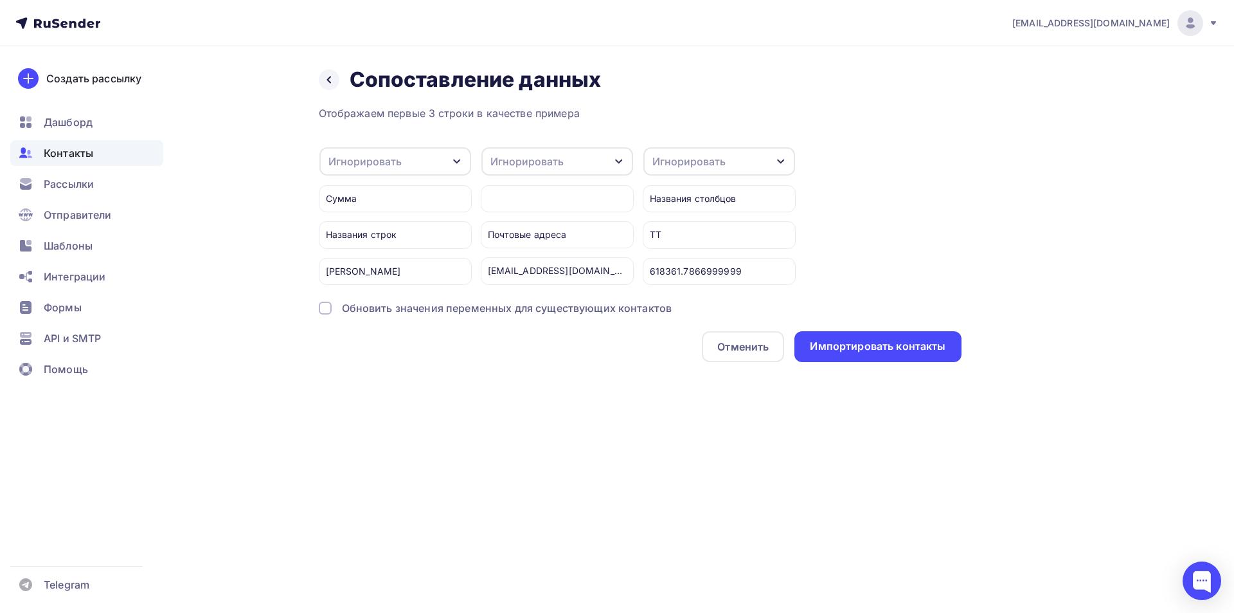
click at [541, 160] on div "Игнорировать" at bounding box center [526, 161] width 73 height 15
click at [531, 211] on link "Email" at bounding box center [534, 203] width 90 height 26
click at [410, 164] on div "Игнорировать" at bounding box center [395, 161] width 152 height 28
click at [384, 229] on div "Имя" at bounding box center [374, 228] width 75 height 15
click at [817, 341] on div "Импортировать контакты" at bounding box center [878, 346] width 136 height 15
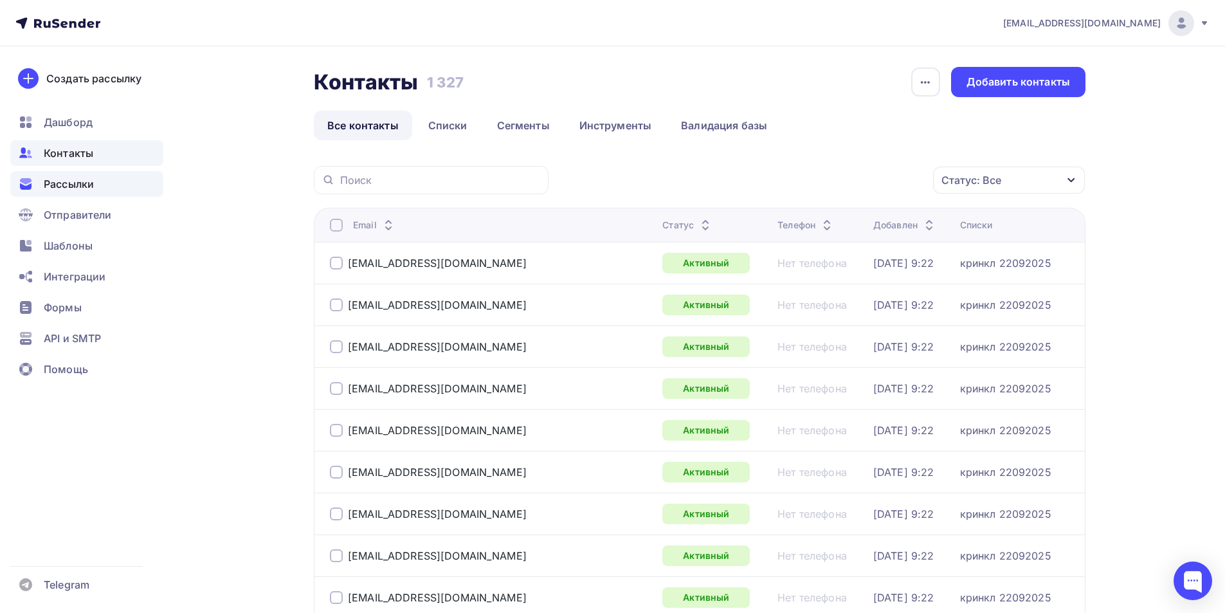
click at [59, 181] on span "Рассылки" at bounding box center [69, 183] width 50 height 15
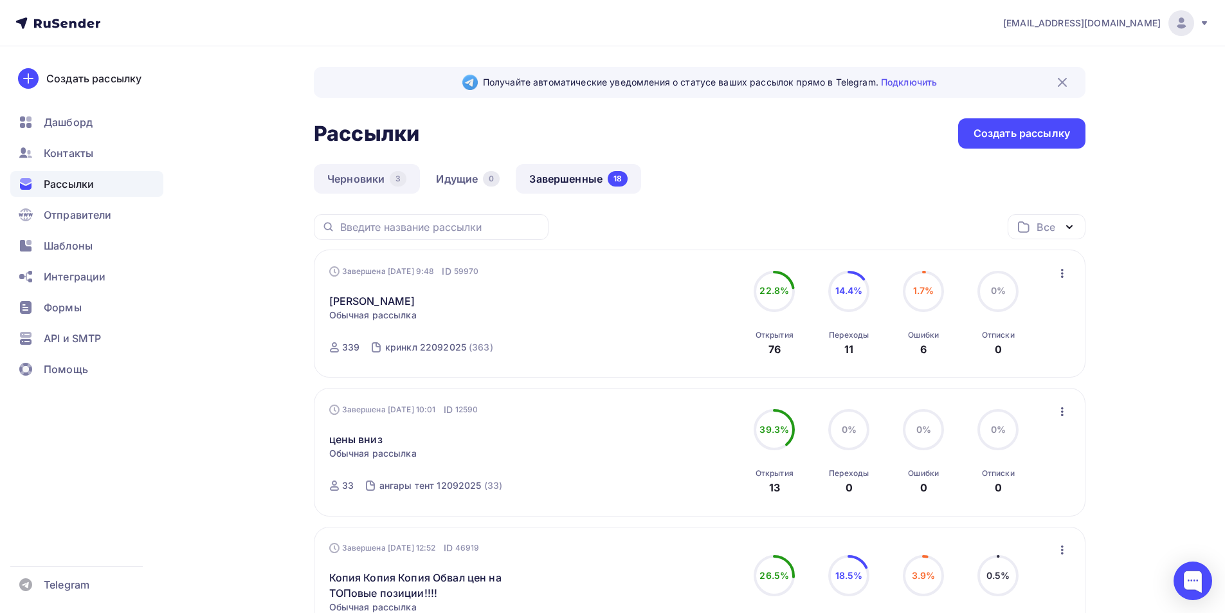
click at [360, 187] on link "Черновики 3" at bounding box center [367, 179] width 106 height 30
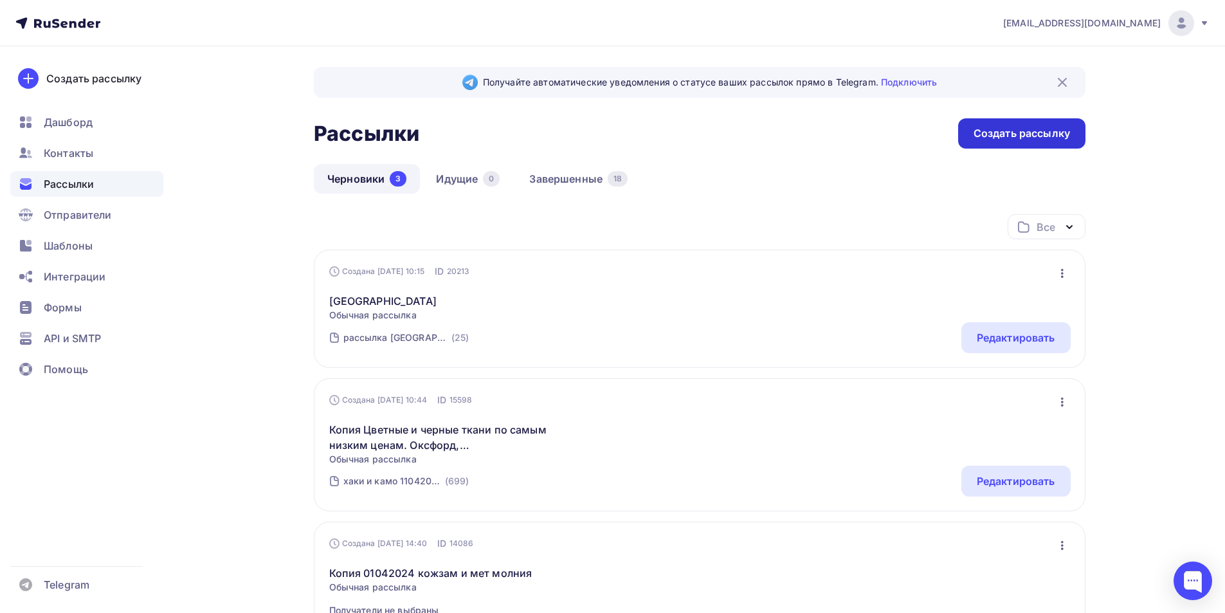
click at [1000, 125] on div "Создать рассылку" at bounding box center [1021, 133] width 127 height 30
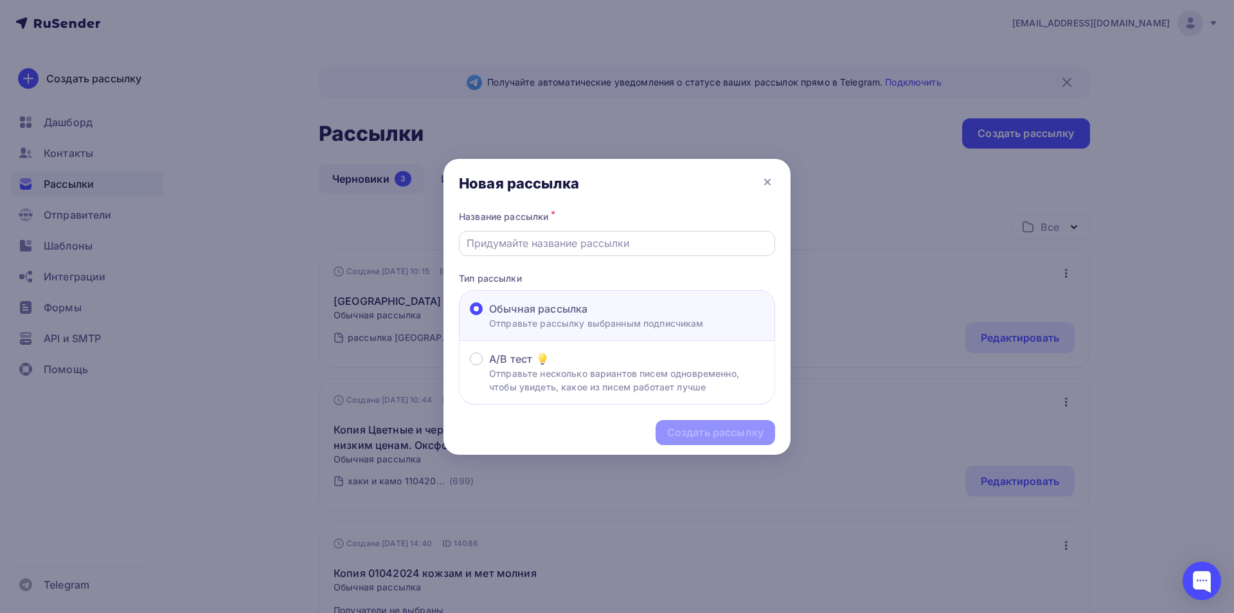
click at [507, 247] on input "text" at bounding box center [617, 242] width 301 height 15
type input "60ПВХ черный -70 рублей , цветной - 73 рубля"
click at [674, 430] on div "Создать рассылку" at bounding box center [715, 432] width 96 height 15
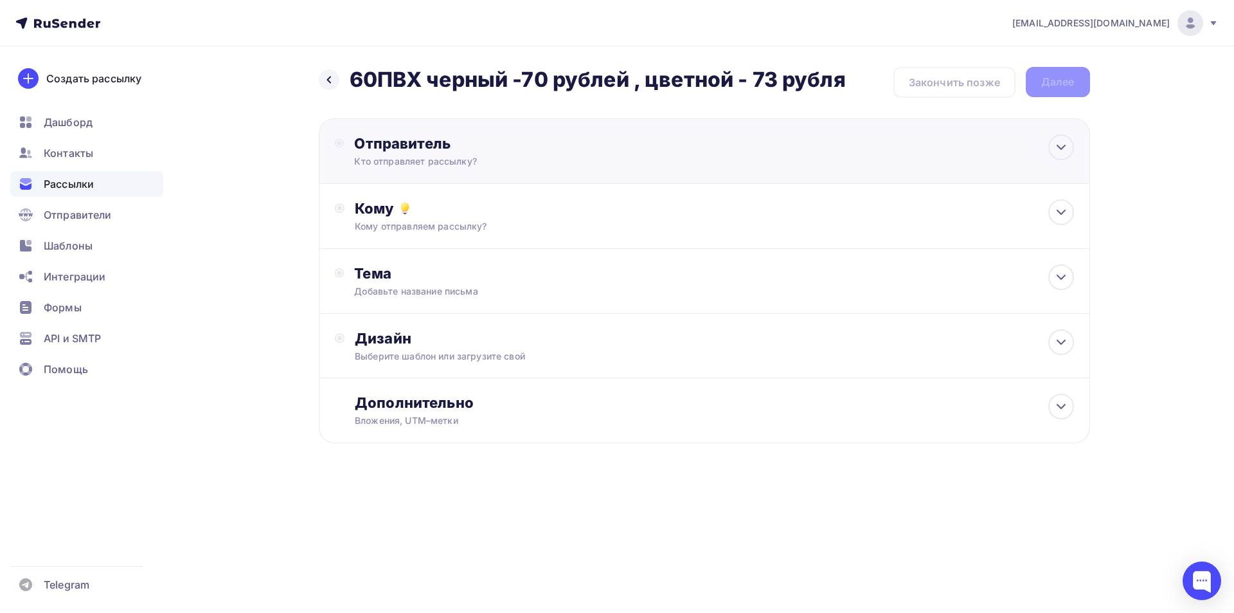
click at [412, 158] on div "Кто отправляет рассылку?" at bounding box center [479, 161] width 251 height 13
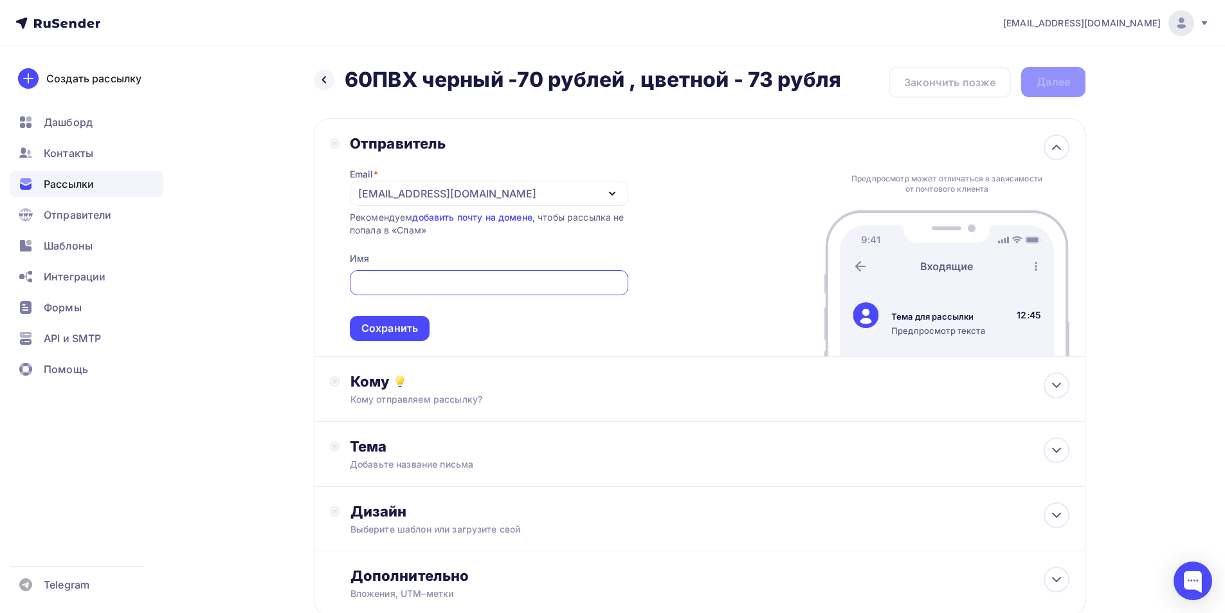
click at [390, 287] on input "text" at bounding box center [489, 282] width 264 height 15
type input "Топ -Трейдинг"
click at [391, 338] on div "Сохранить" at bounding box center [390, 328] width 80 height 25
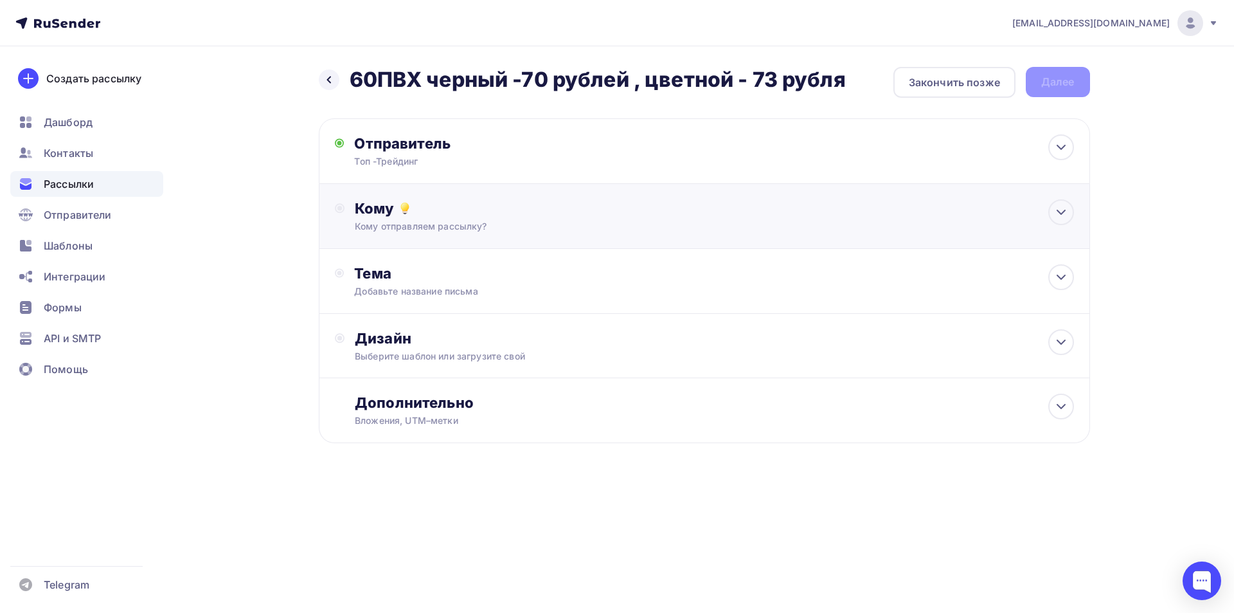
click at [375, 221] on div "Кому отправляем рассылку?" at bounding box center [678, 226] width 647 height 13
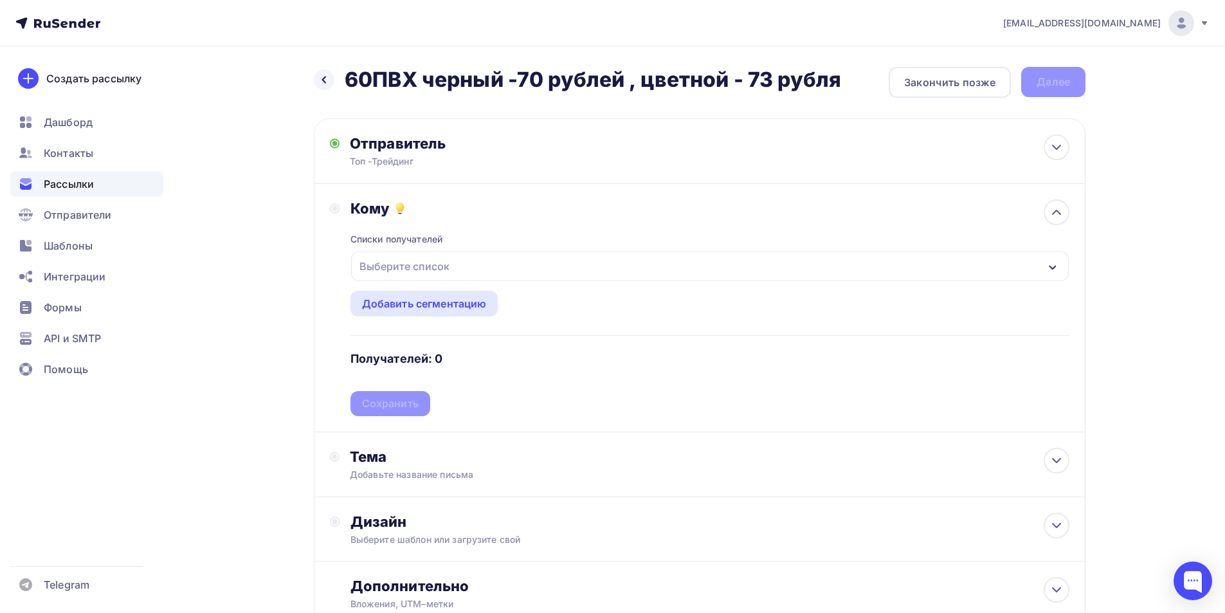
click at [390, 258] on div "Выберите список" at bounding box center [404, 266] width 100 height 23
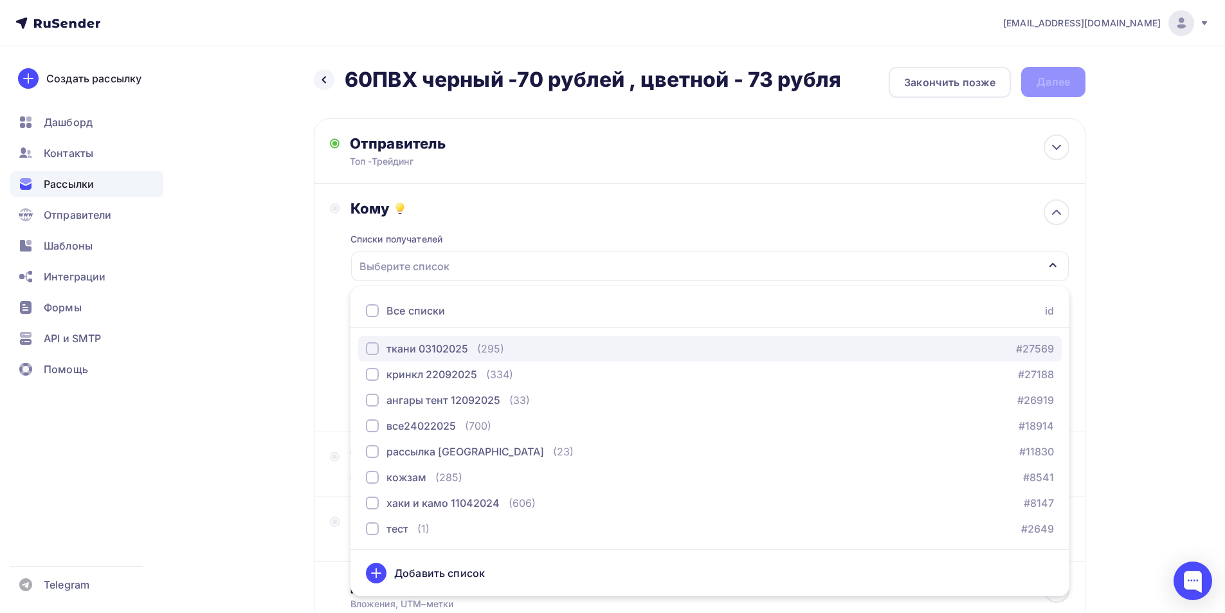
click at [369, 350] on div "button" at bounding box center [372, 348] width 13 height 13
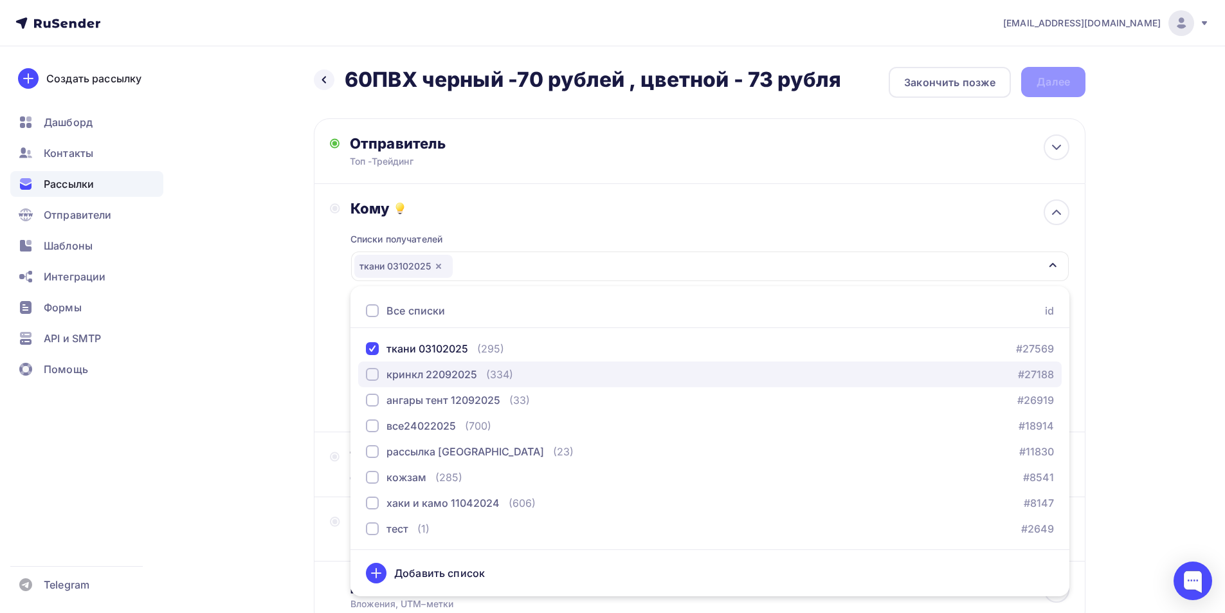
click at [372, 377] on div "button" at bounding box center [372, 374] width 13 height 13
click at [298, 355] on div "Назад 60ПВХ черный -70 рублей , цветной - 73 рубля 60ПВХ черный -70 рублей , цв…" at bounding box center [612, 377] width 1054 height 663
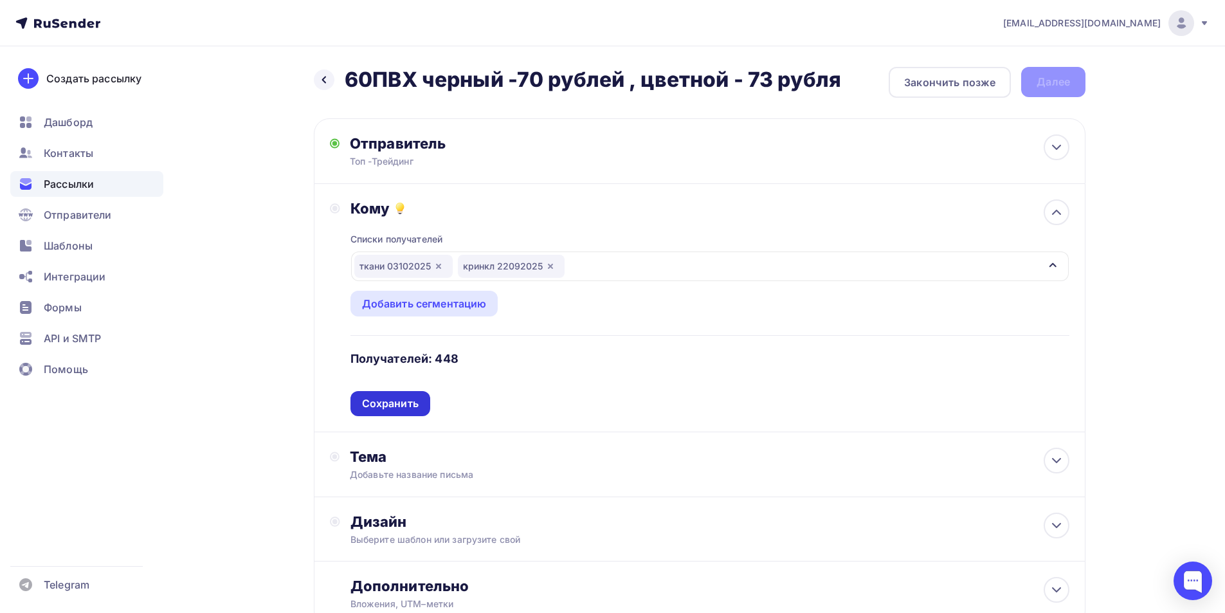
click at [398, 402] on div "Сохранить" at bounding box center [390, 403] width 57 height 15
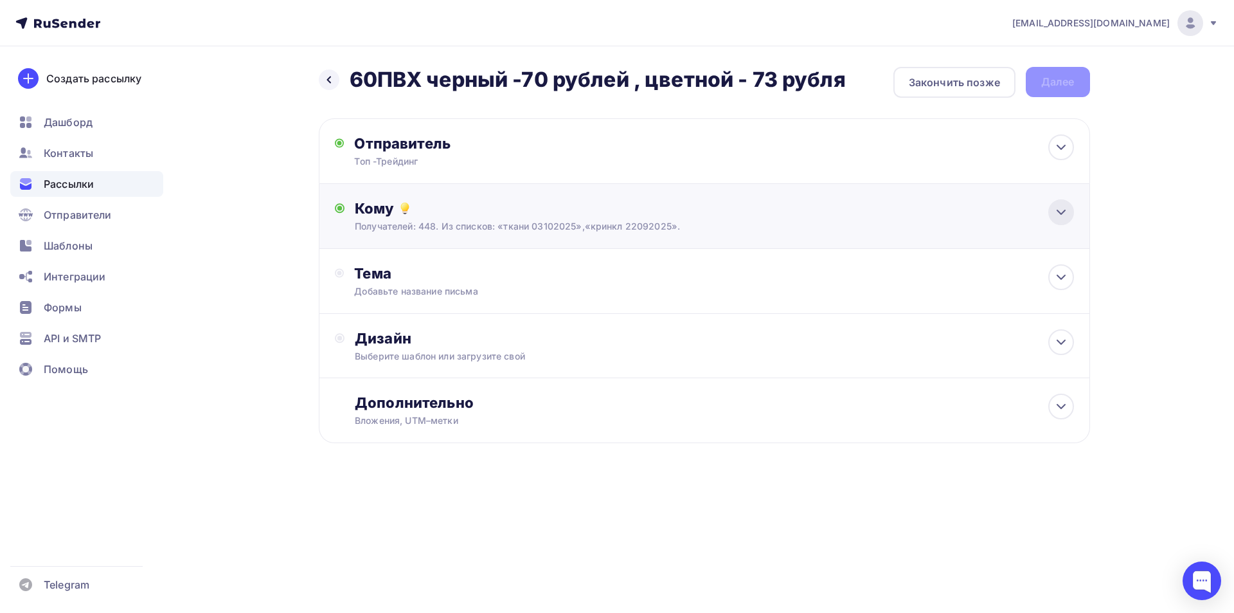
click at [1066, 214] on icon at bounding box center [1061, 211] width 15 height 15
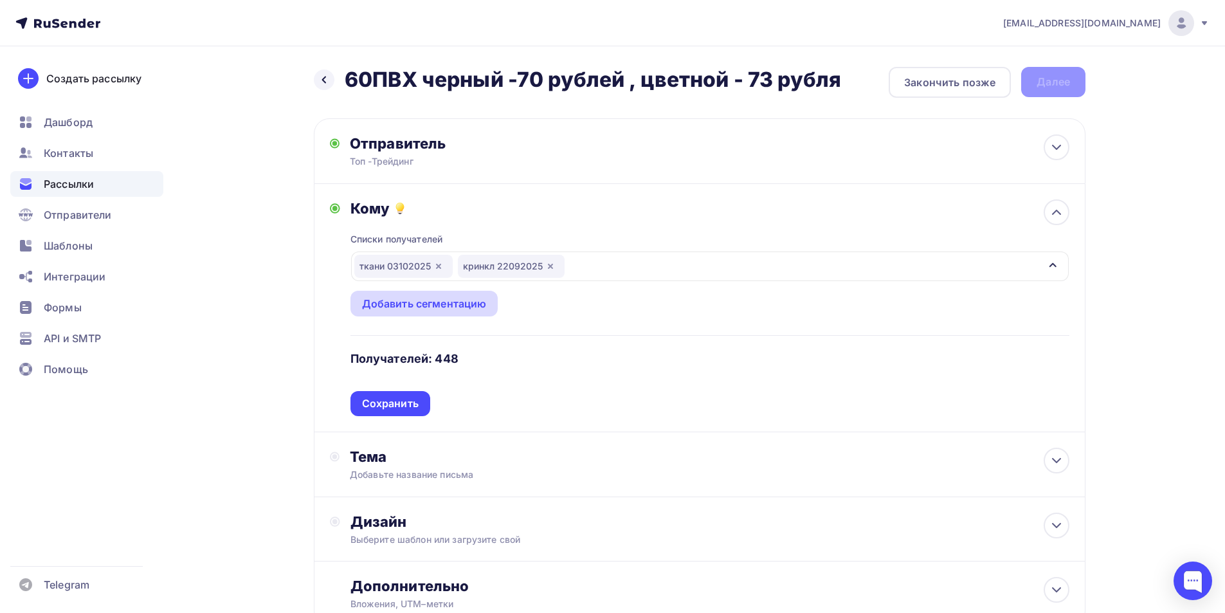
click at [411, 307] on div "Добавить сегментацию" at bounding box center [424, 303] width 125 height 15
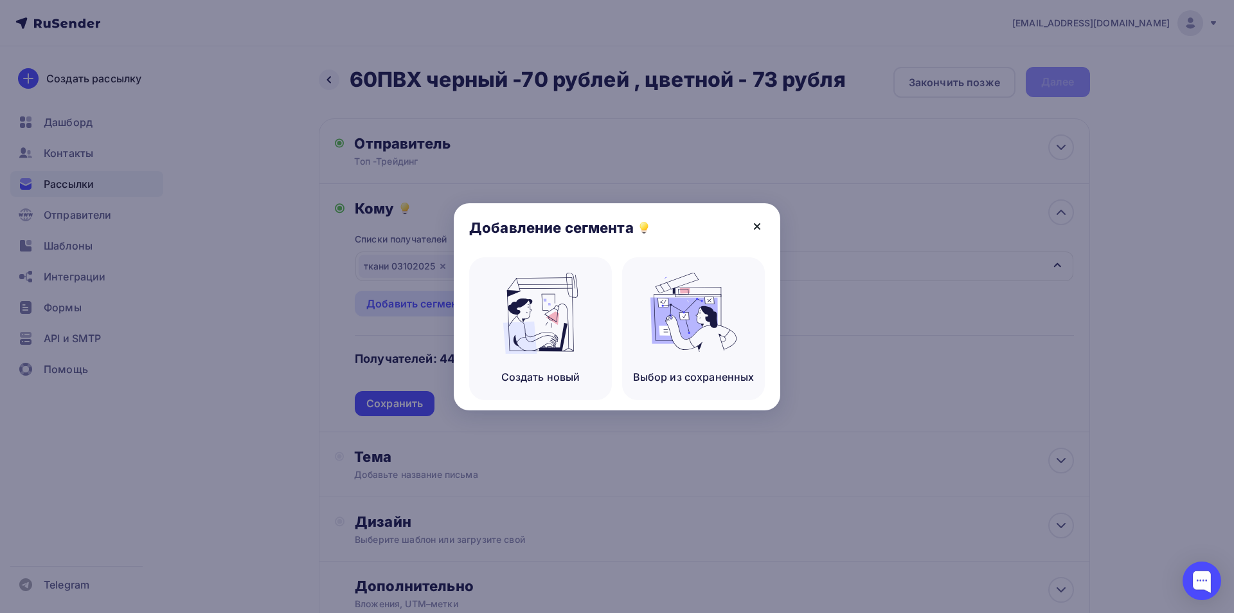
click at [762, 225] on icon at bounding box center [757, 226] width 15 height 15
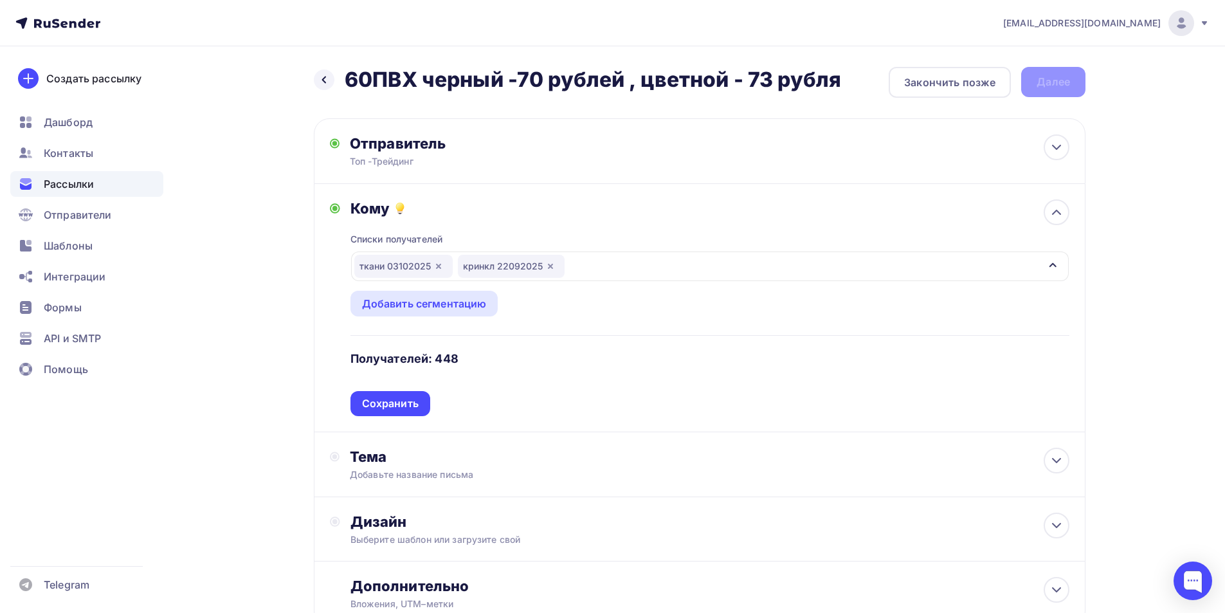
click at [589, 267] on div "ткани 03102025 кринкл 22092025" at bounding box center [709, 266] width 717 height 30
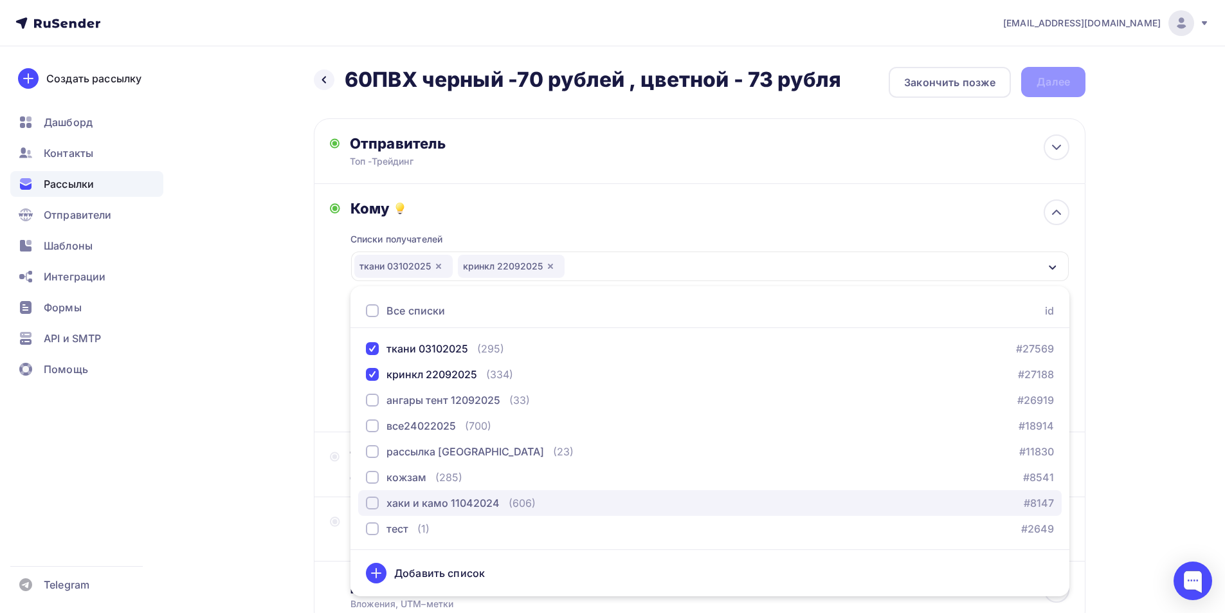
click at [368, 504] on div "button" at bounding box center [372, 502] width 13 height 13
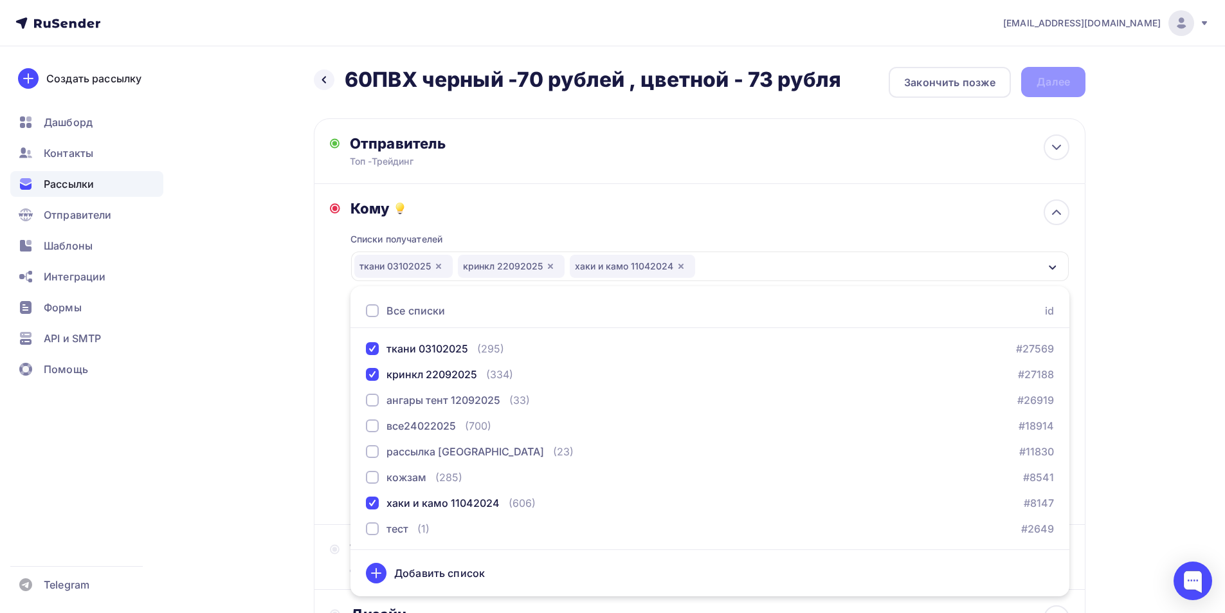
click at [262, 474] on div "Назад 60ПВХ черный -70 рублей , цветной - 73 рубля 60ПВХ черный -70 рублей , цв…" at bounding box center [612, 423] width 1054 height 755
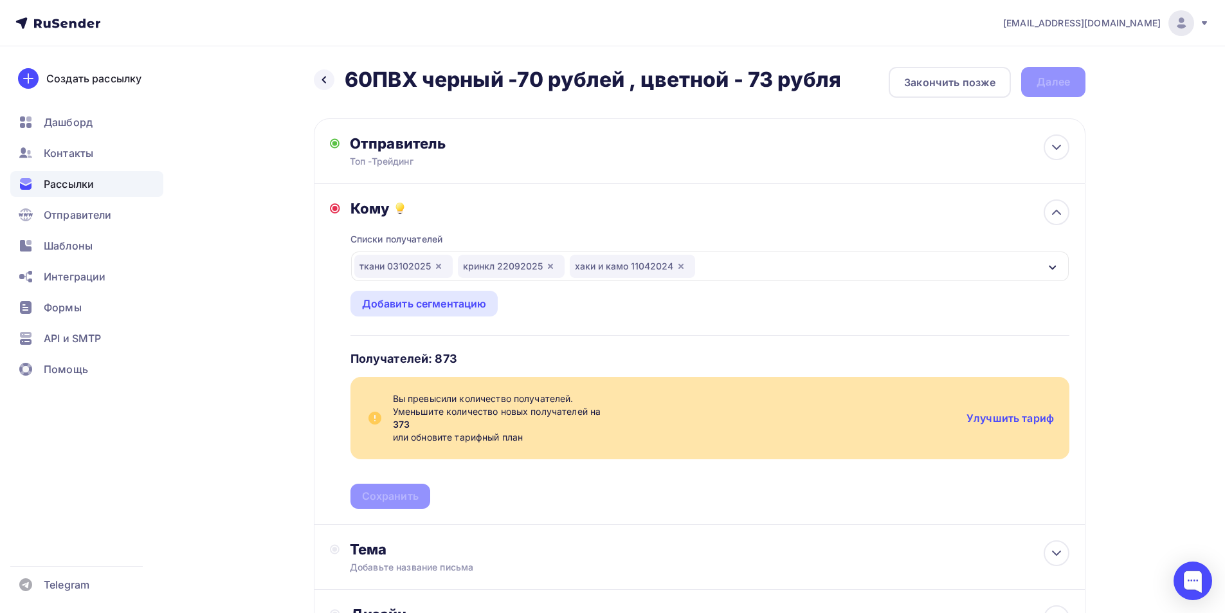
click at [550, 264] on icon "button" at bounding box center [550, 266] width 10 height 10
click at [437, 264] on icon "button" at bounding box center [438, 266] width 5 height 5
click at [464, 265] on icon "button" at bounding box center [465, 266] width 5 height 5
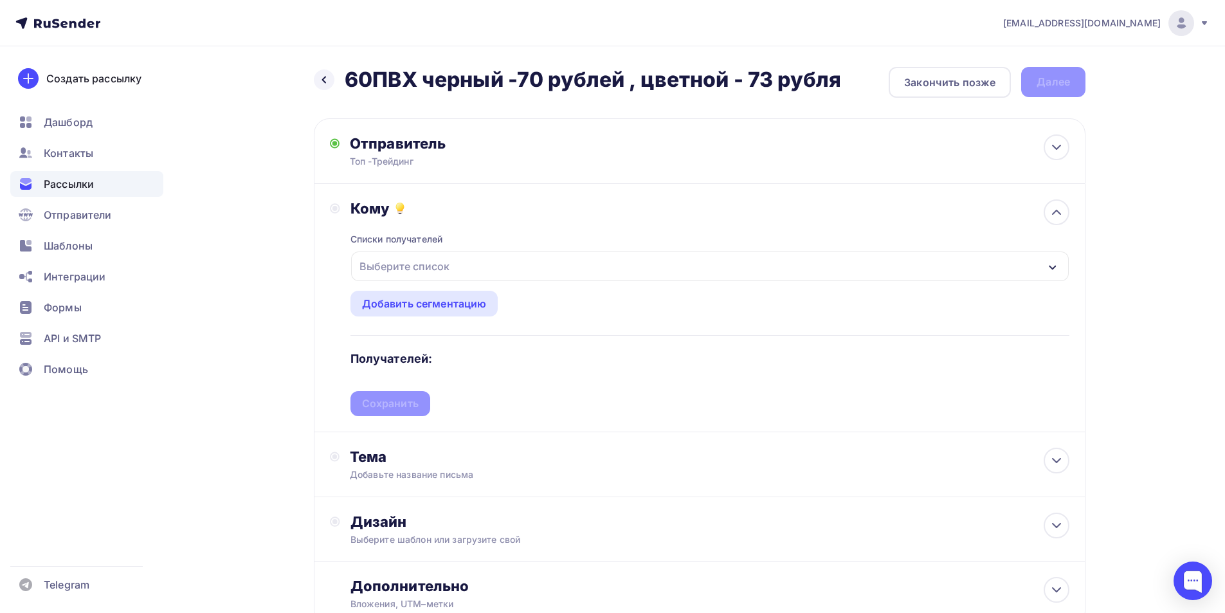
click at [464, 265] on div "Выберите список" at bounding box center [709, 266] width 717 height 30
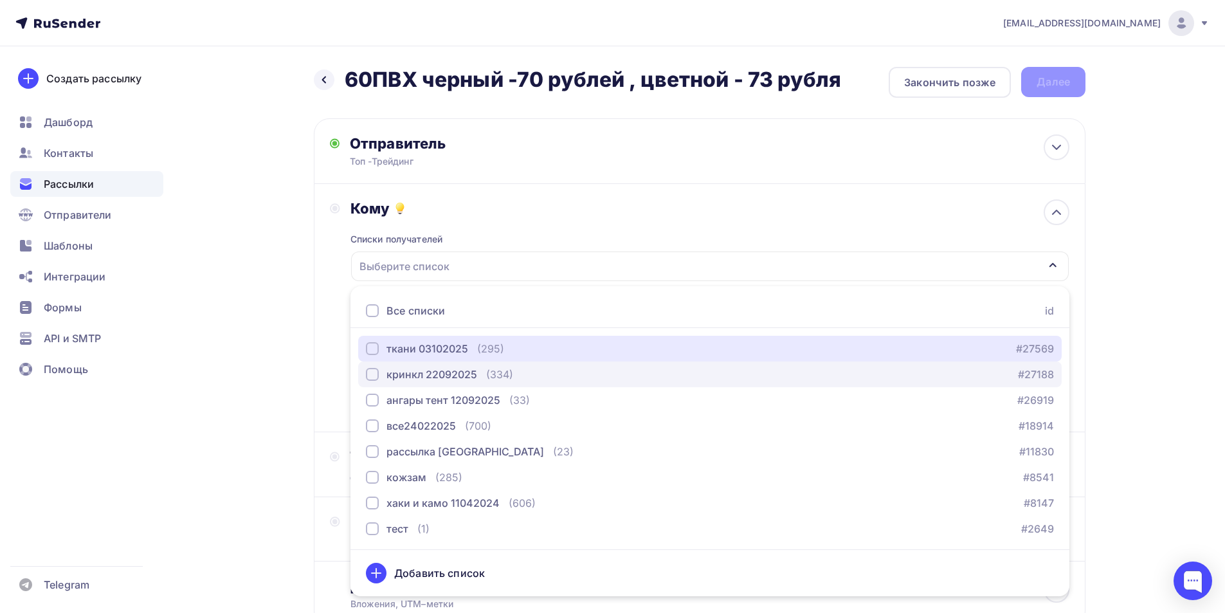
drag, startPoint x: 373, startPoint y: 350, endPoint x: 380, endPoint y: 373, distance: 24.2
click at [373, 351] on div "button" at bounding box center [372, 348] width 13 height 13
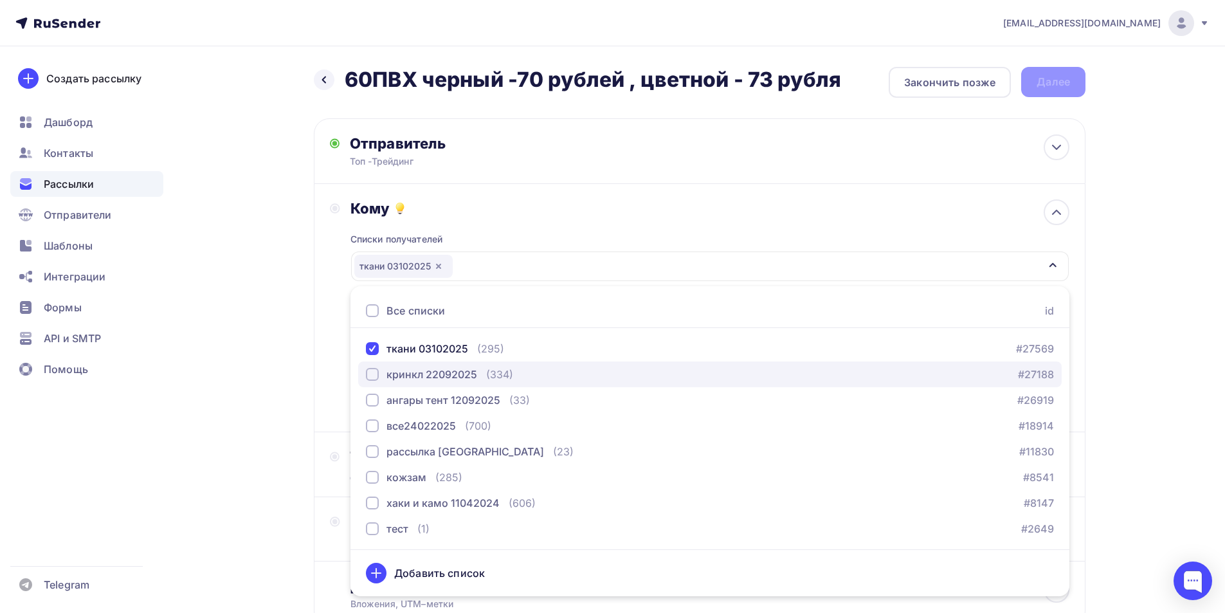
click at [373, 375] on div "button" at bounding box center [372, 374] width 13 height 13
click at [293, 458] on div "Назад 60ПВХ черный -70 рублей , цветной - 73 рубля 60ПВХ черный -70 рублей , цв…" at bounding box center [612, 377] width 1054 height 663
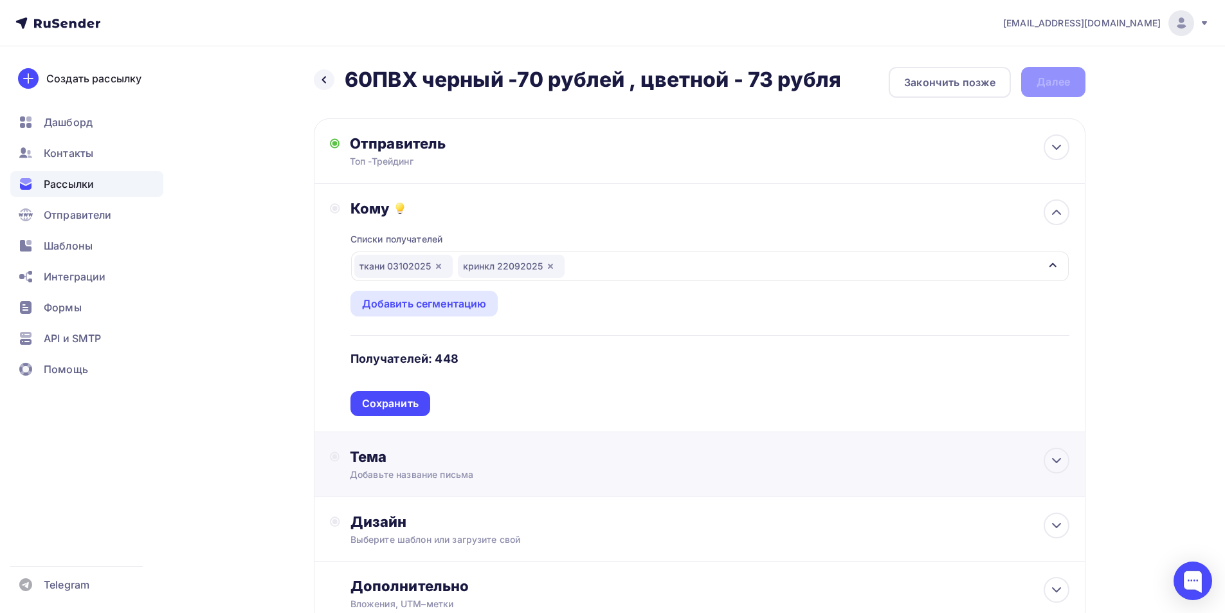
click at [438, 476] on div "Добавьте название письма" at bounding box center [464, 474] width 229 height 13
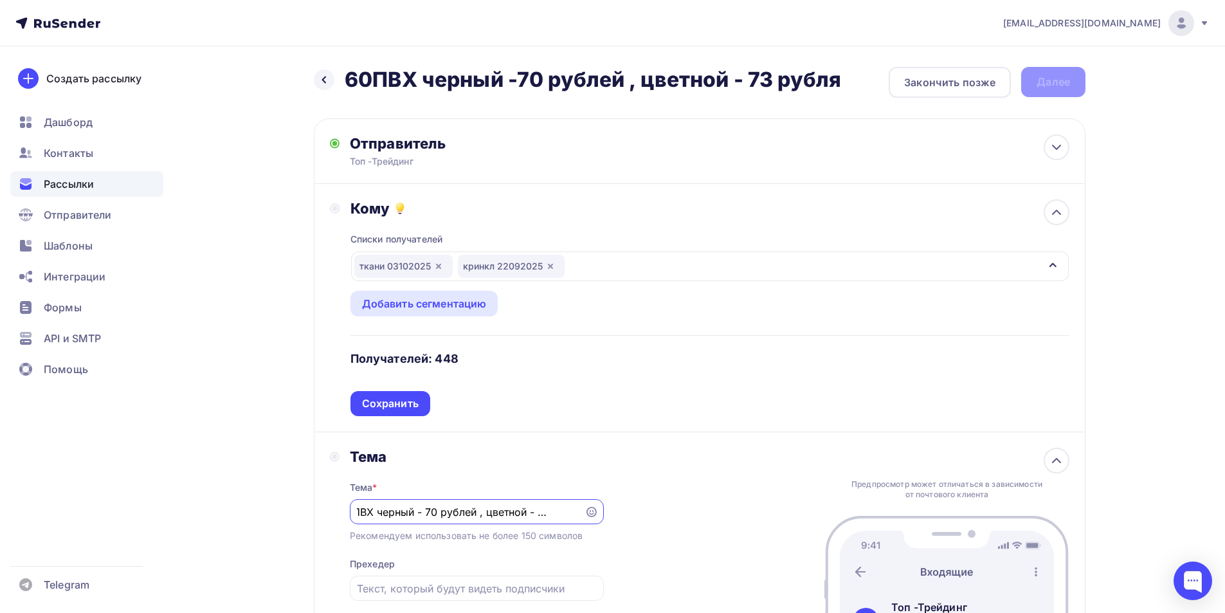
scroll to position [0, 33]
type input "600 ПВХ черный - 70 рублей , цветной - 73 рубля"
click at [617, 474] on div "Тема Тема * 600 ПВХ черный - 70 рублей , цветной - 73 рубля Рекомендуем использ…" at bounding box center [699, 547] width 771 height 230
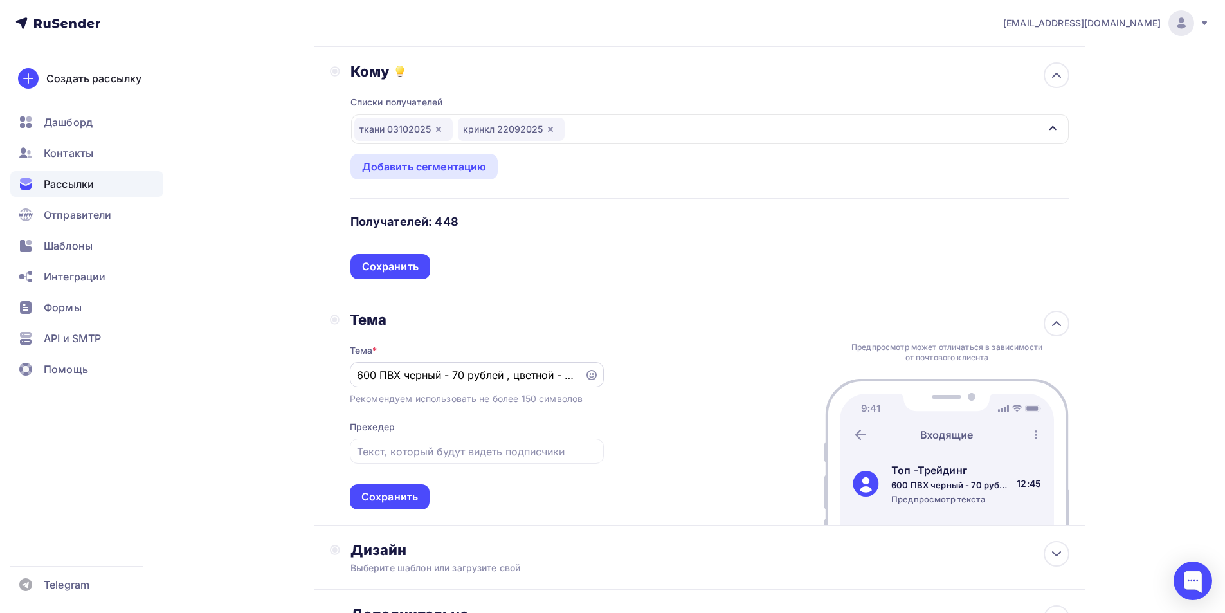
click at [375, 375] on input "600 ПВХ черный - 70 рублей , цветной - 73 рубля" at bounding box center [467, 374] width 220 height 15
click at [387, 449] on input "text" at bounding box center [476, 451] width 239 height 15
paste input "600 ПВХ черный - 70 рублей , цветной - 73"
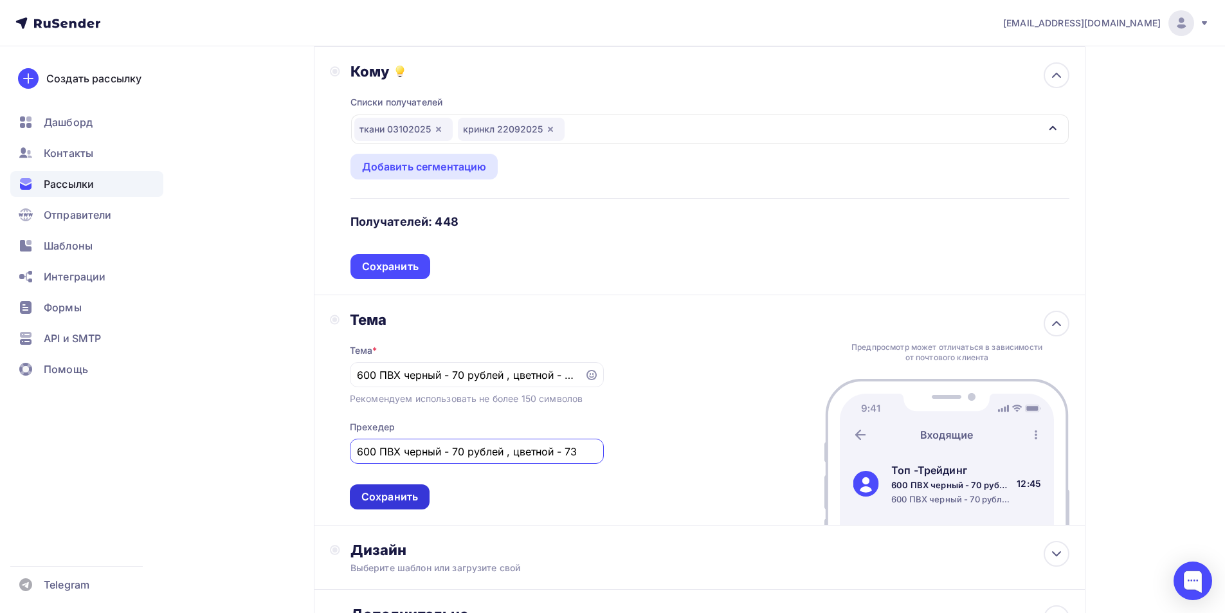
type input "600 ПВХ черный - 70 рублей , цветной - 73"
click at [395, 503] on div "Сохранить" at bounding box center [389, 496] width 57 height 15
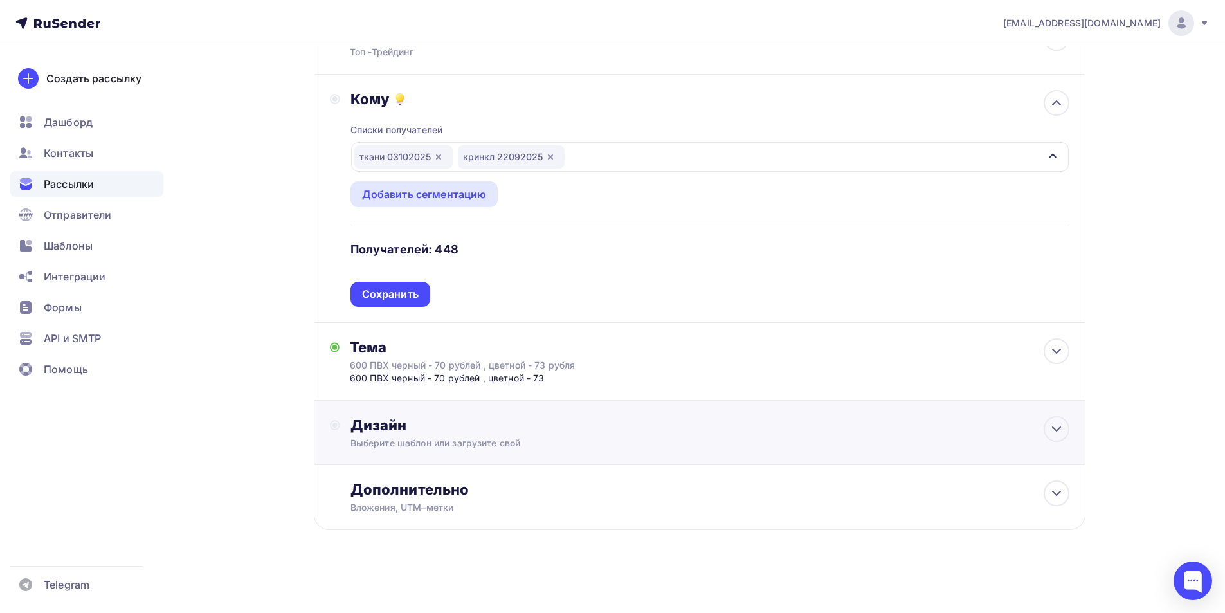
click at [397, 433] on div "Дизайн" at bounding box center [709, 425] width 719 height 18
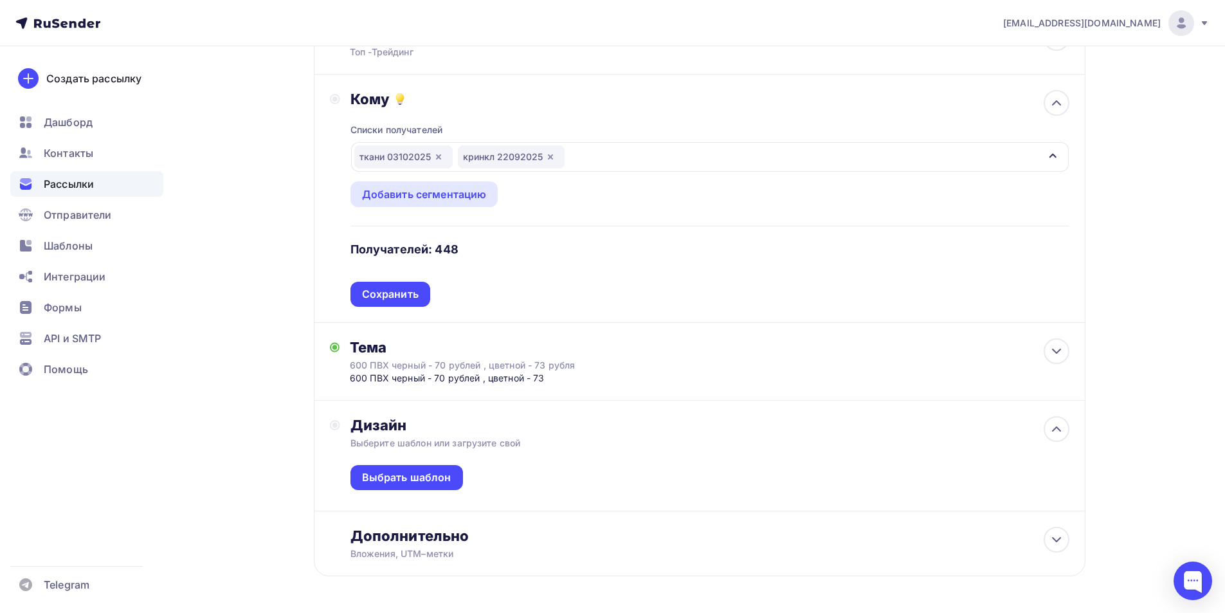
scroll to position [137, 0]
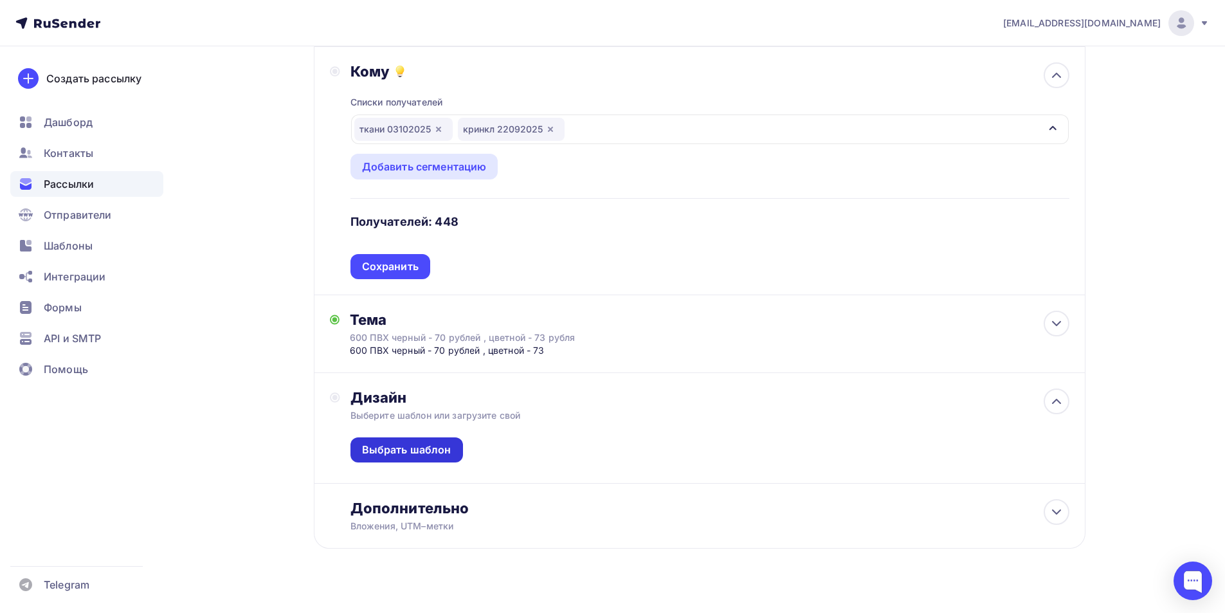
click at [418, 457] on div "Выбрать шаблон" at bounding box center [406, 449] width 112 height 25
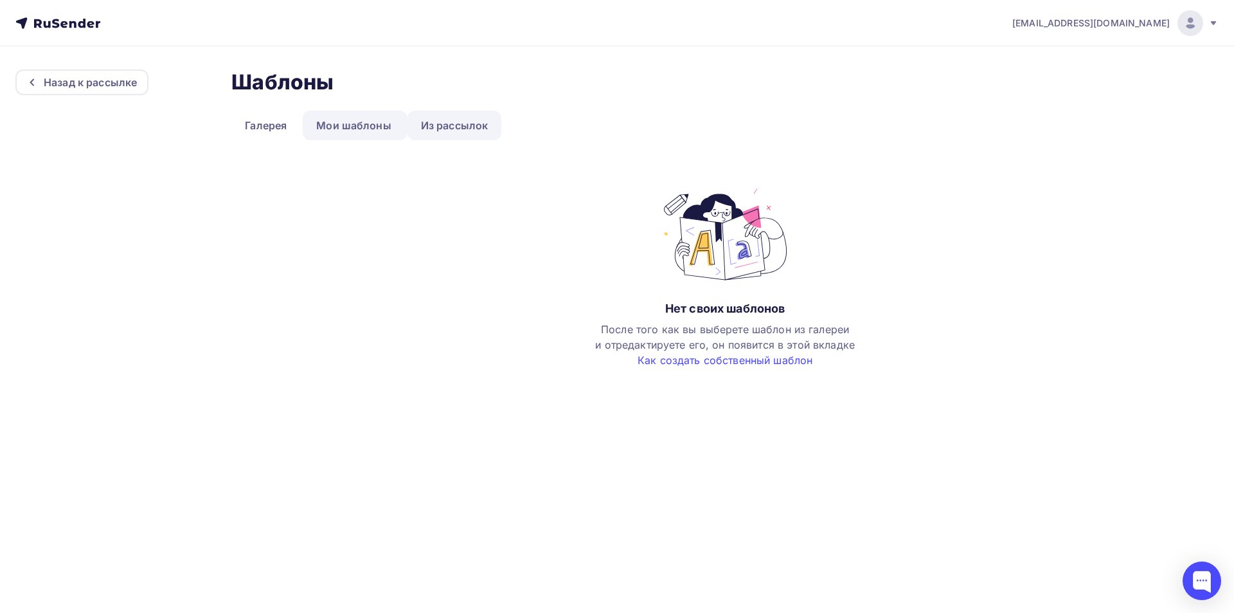
click at [438, 116] on link "Из рассылок" at bounding box center [455, 126] width 94 height 30
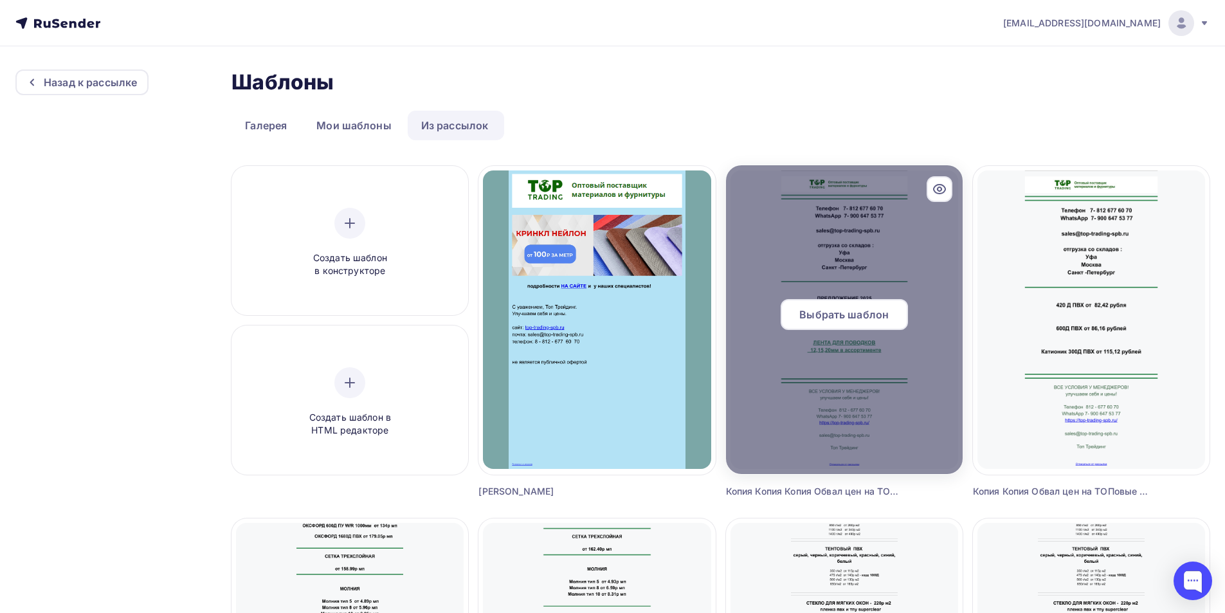
click at [814, 261] on div at bounding box center [844, 319] width 237 height 309
click at [836, 261] on div at bounding box center [844, 319] width 237 height 309
click at [837, 307] on span "Выбрать шаблон" at bounding box center [843, 314] width 89 height 15
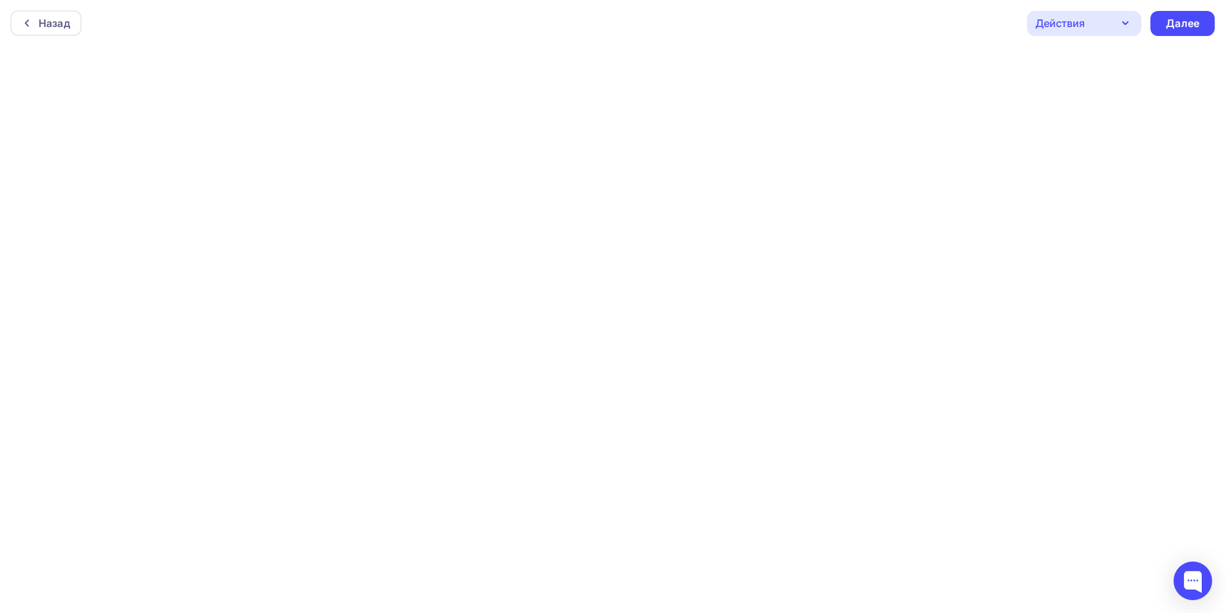
scroll to position [3, 0]
click at [1122, 24] on icon "button" at bounding box center [1124, 19] width 15 height 15
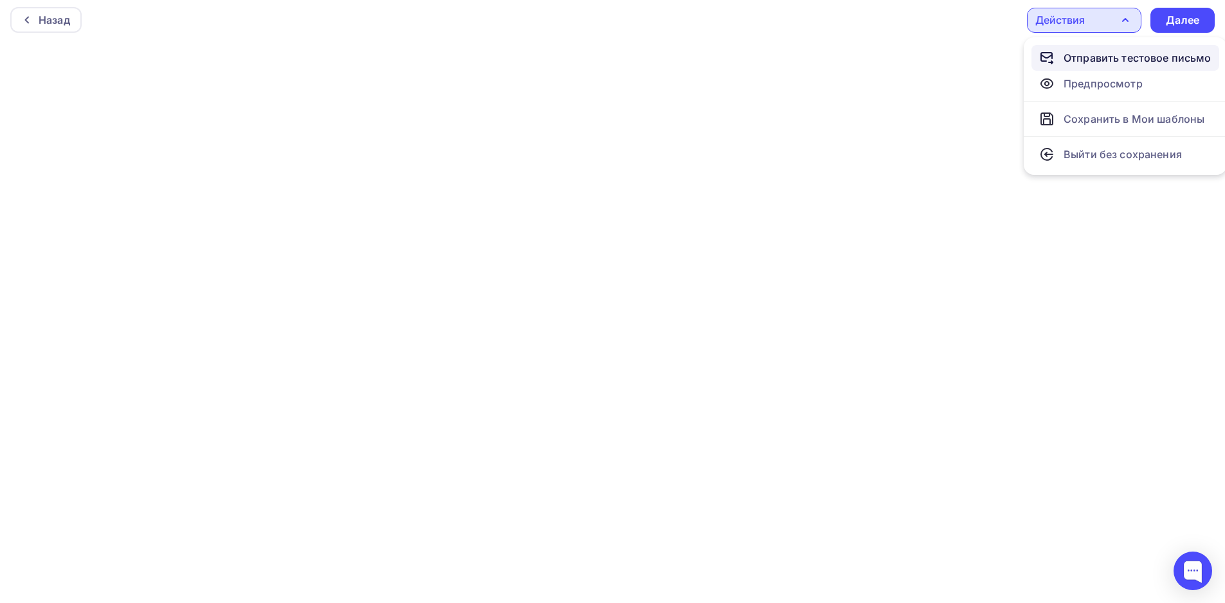
click at [1110, 62] on div "Отправить тестовое письмо" at bounding box center [1137, 57] width 148 height 15
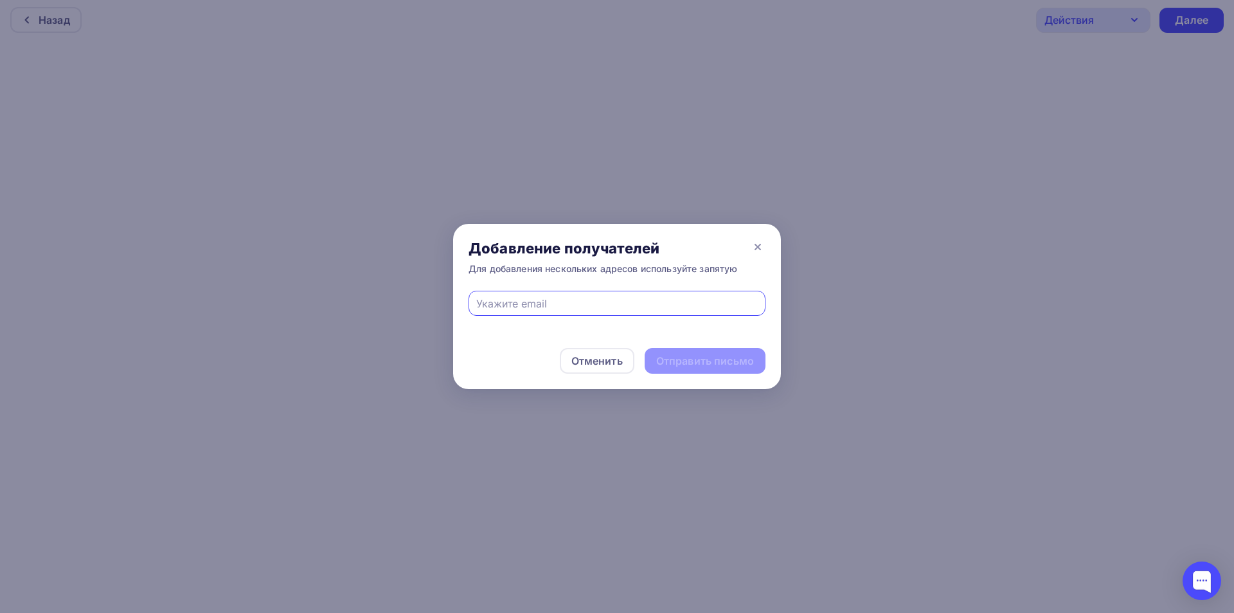
click at [591, 298] on input "text" at bounding box center [617, 303] width 282 height 15
type input "s"
click at [625, 325] on span "Поле обязательно для заполнения" at bounding box center [617, 310] width 297 height 38
click at [561, 310] on input "text" at bounding box center [617, 303] width 282 height 15
click at [517, 302] on input "[EMAIL_ADDRESS][DOMAIN_NAME]" at bounding box center [617, 303] width 282 height 15
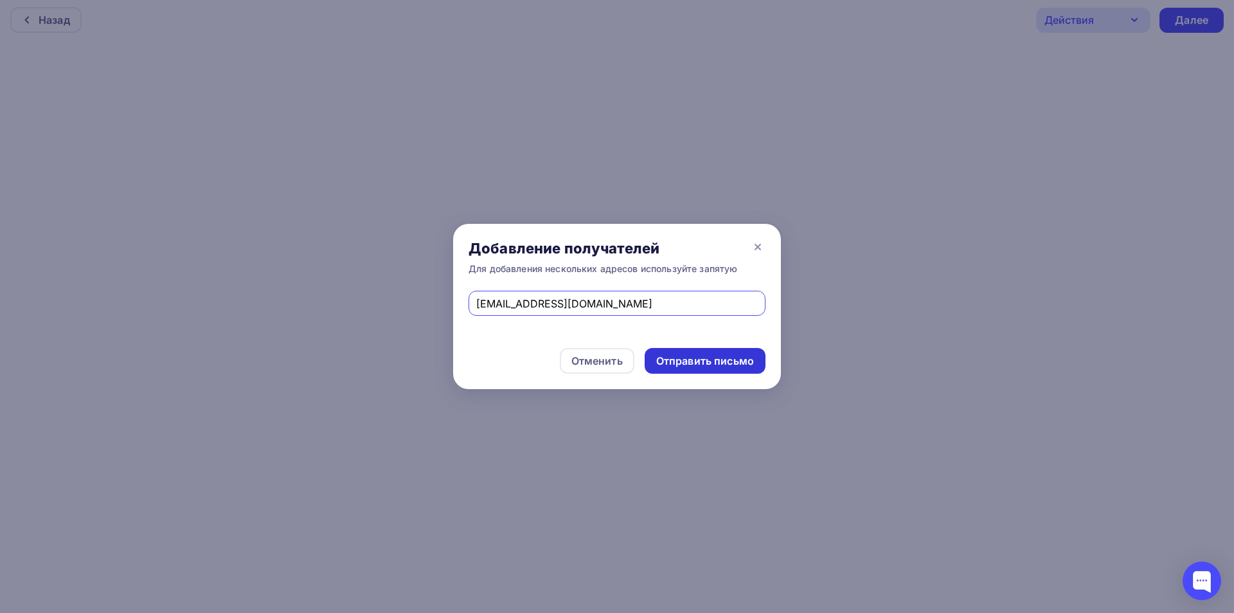
type input "[EMAIL_ADDRESS][DOMAIN_NAME]"
click at [687, 360] on div "Отправить письмо" at bounding box center [705, 361] width 98 height 15
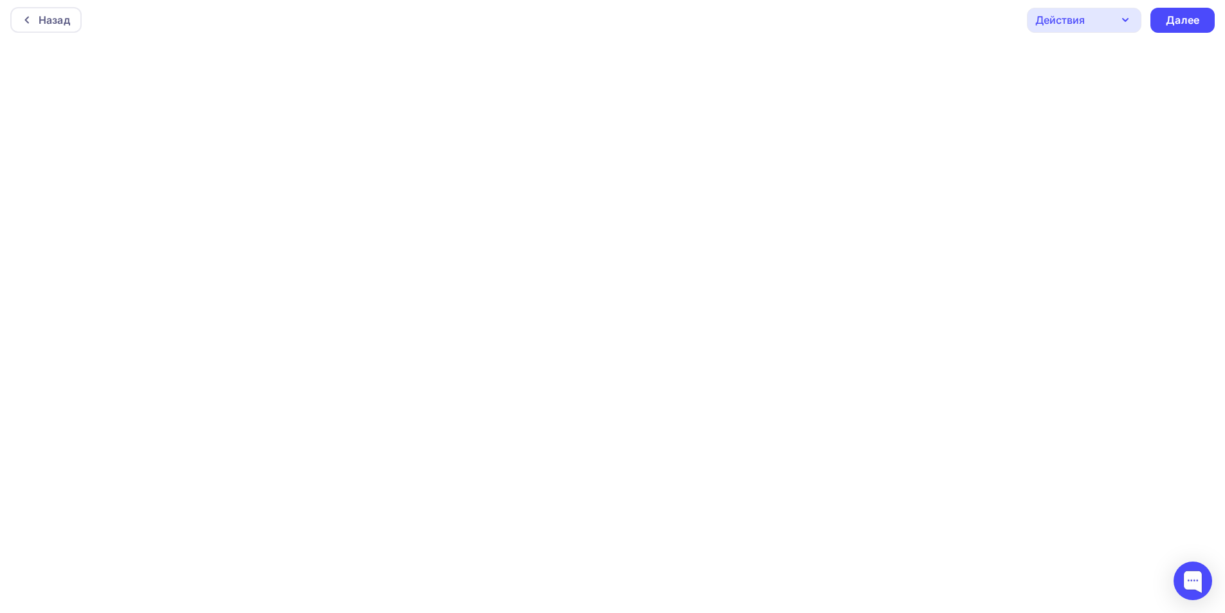
click at [1054, 31] on div "Действия" at bounding box center [1084, 20] width 114 height 25
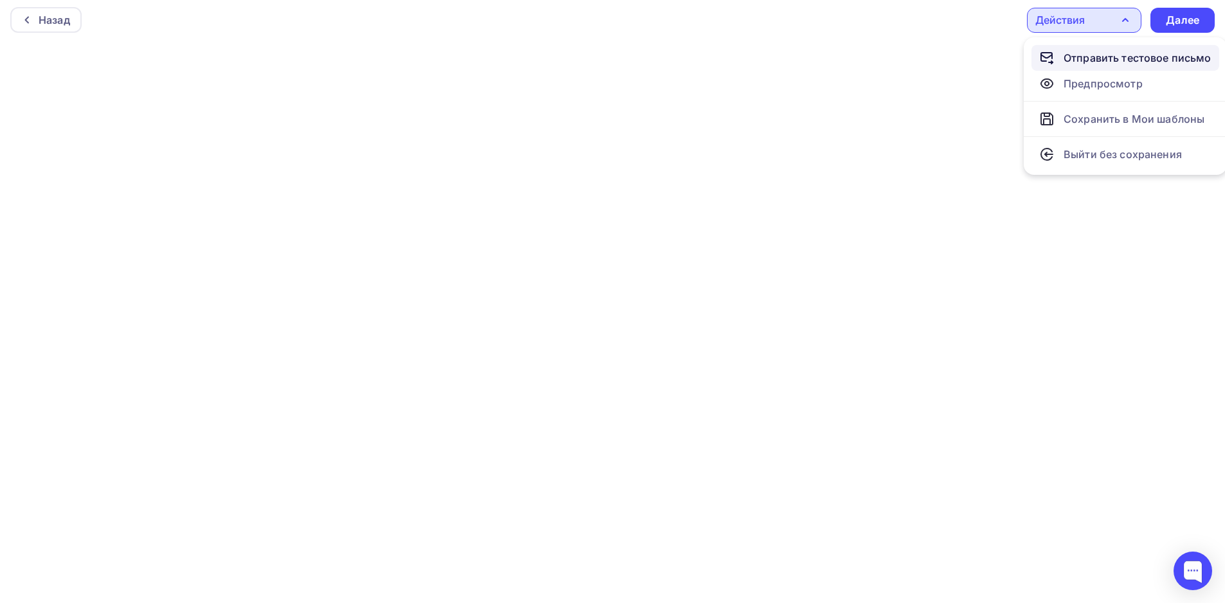
click at [1064, 67] on link "Отправить тестовое письмо" at bounding box center [1125, 58] width 188 height 26
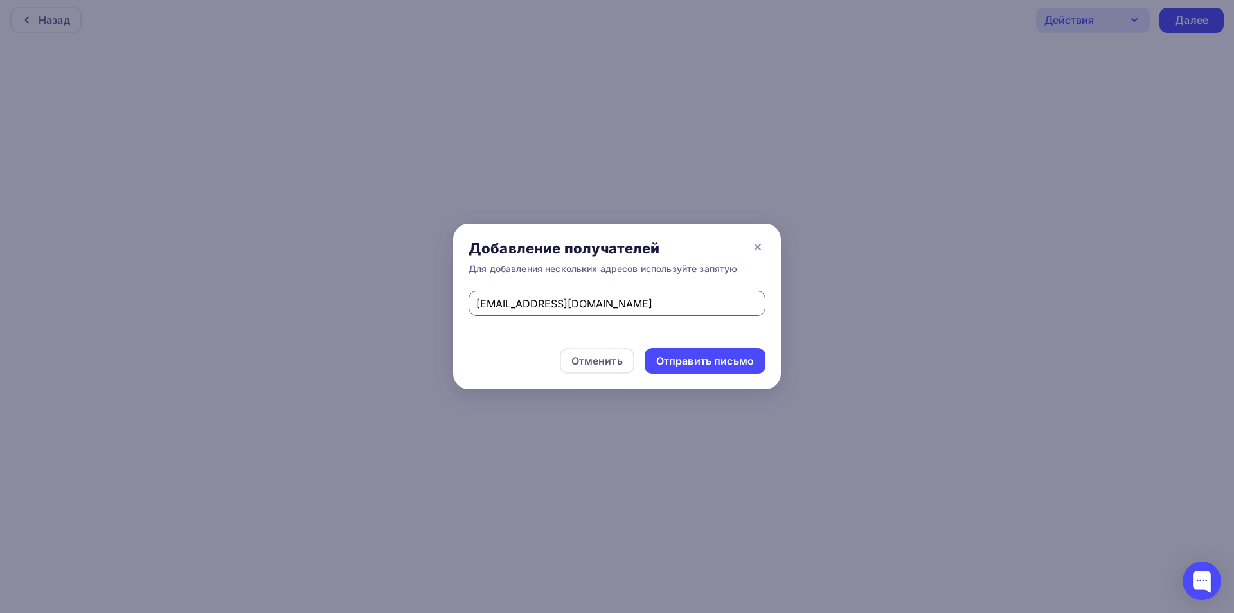
drag, startPoint x: 620, startPoint y: 307, endPoint x: 461, endPoint y: 292, distance: 159.5
click at [461, 292] on div "[EMAIL_ADDRESS][DOMAIN_NAME]" at bounding box center [617, 312] width 328 height 42
click at [492, 305] on input "text" at bounding box center [617, 303] width 282 height 15
type input "[EMAIL_ADDRESS][DOMAIN_NAME]"
click at [693, 364] on div "Отправить письмо" at bounding box center [705, 361] width 98 height 15
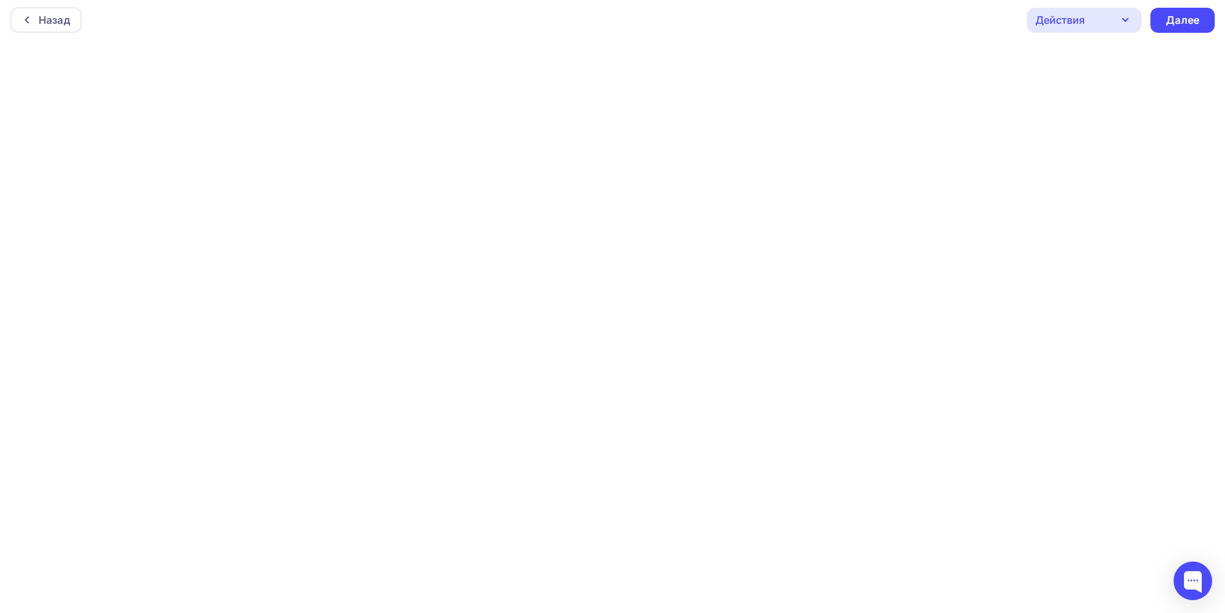
scroll to position [0, 0]
click at [1166, 29] on div "Далее" at bounding box center [1181, 23] width 33 height 15
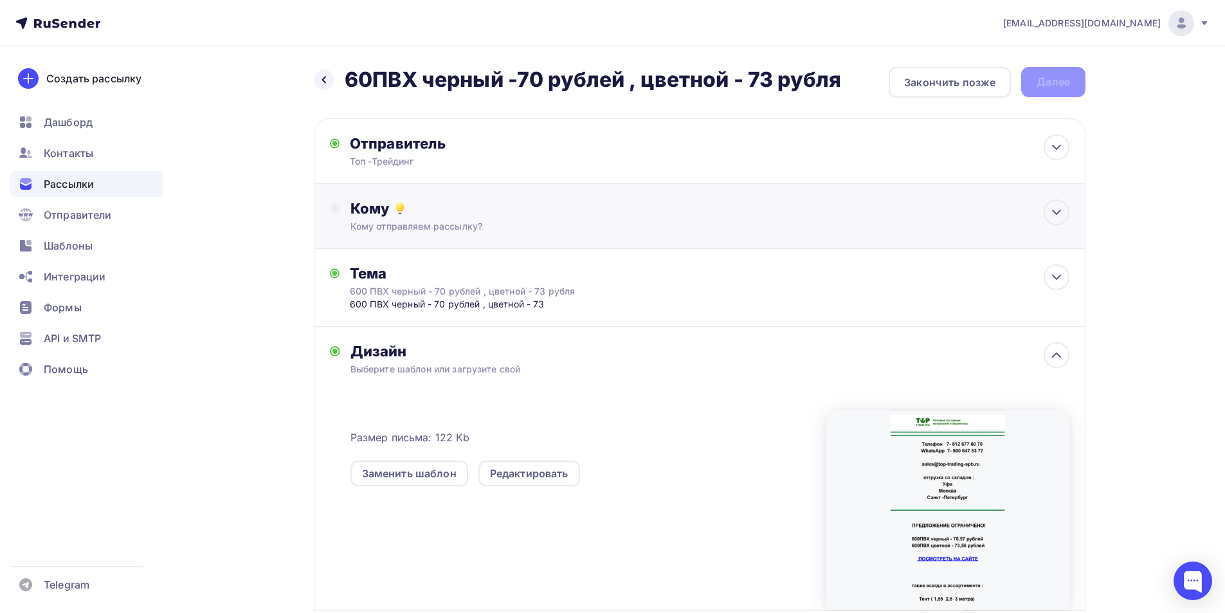
click at [375, 213] on div "Кому" at bounding box center [709, 208] width 719 height 18
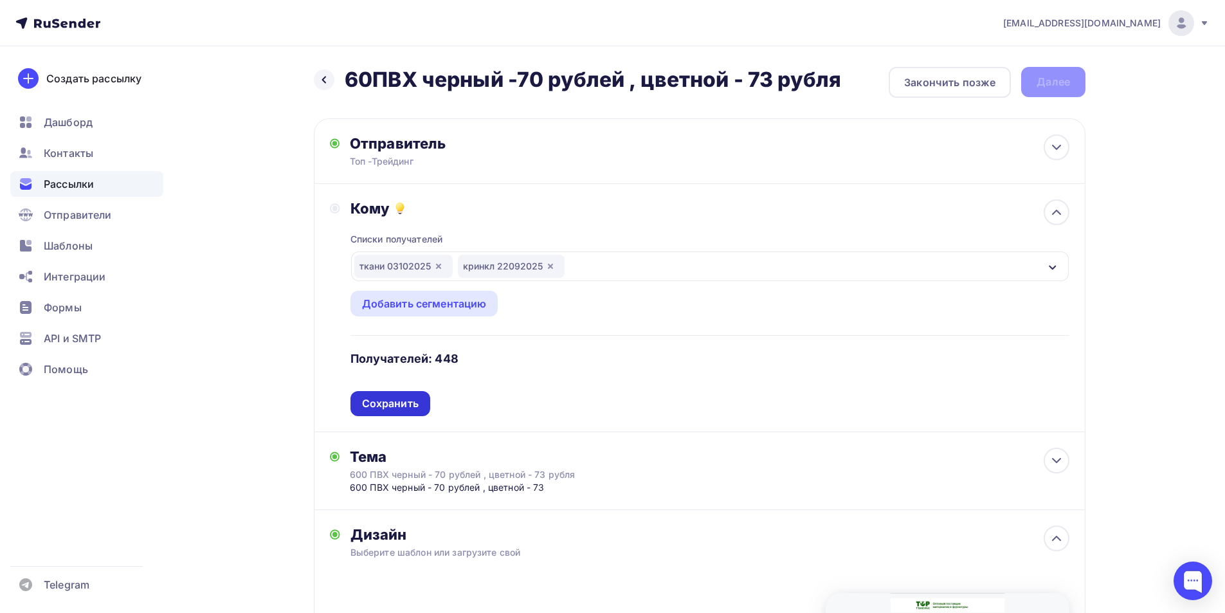
click at [368, 407] on div "Сохранить" at bounding box center [390, 403] width 57 height 15
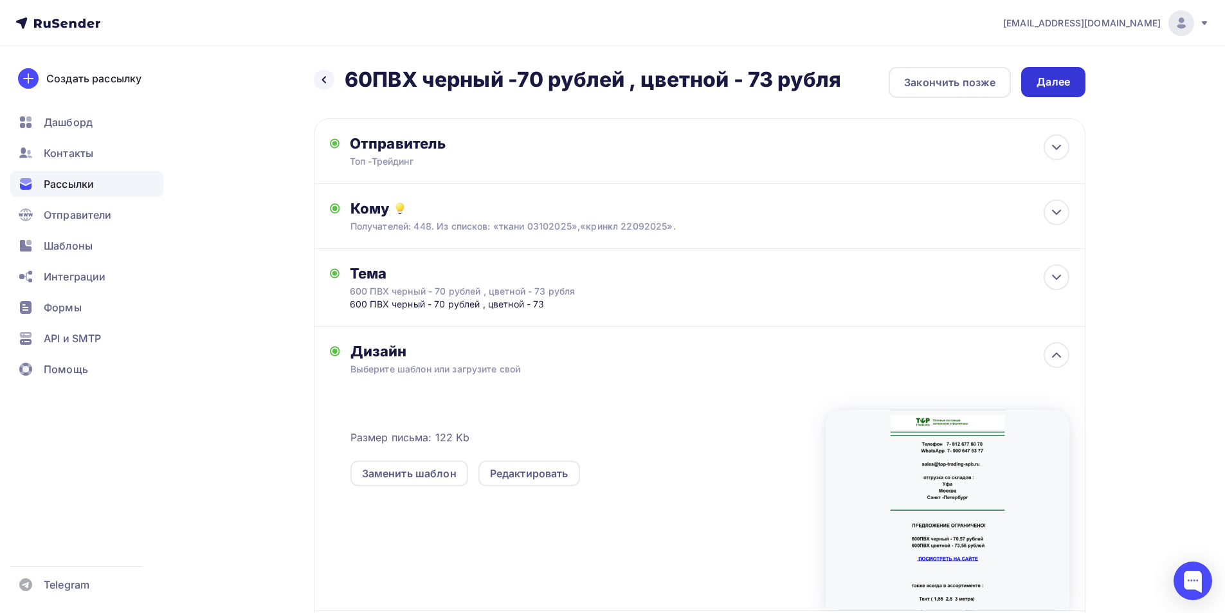
click at [1049, 84] on div "Далее" at bounding box center [1052, 82] width 33 height 15
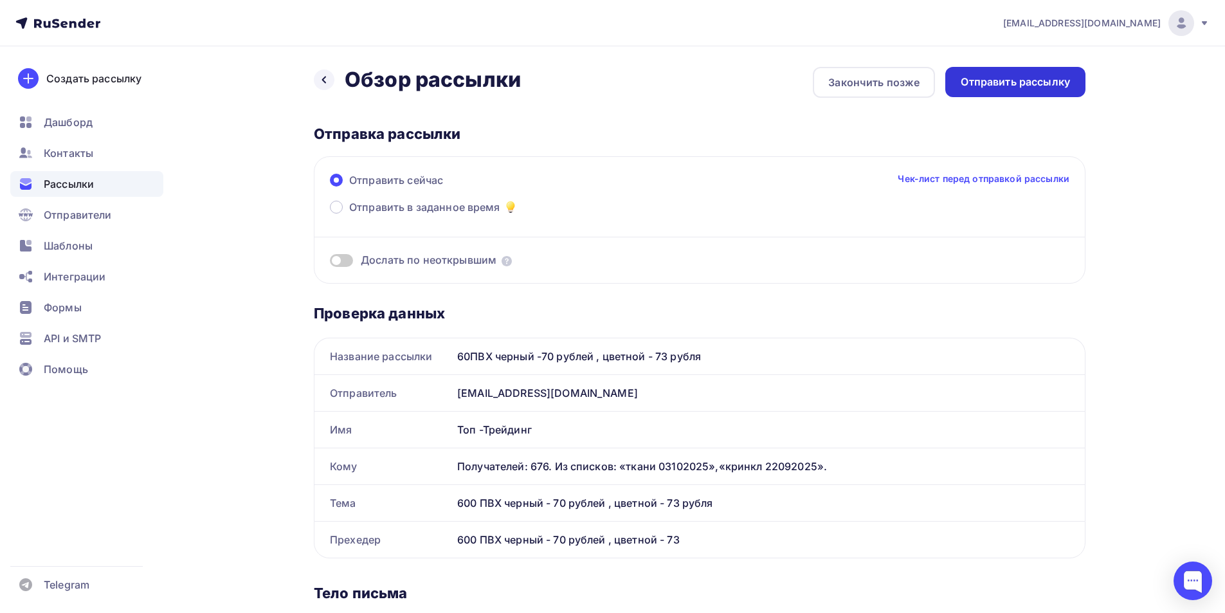
click at [1011, 89] on div "Отправить рассылку" at bounding box center [1014, 82] width 109 height 15
